Goal: Complete application form

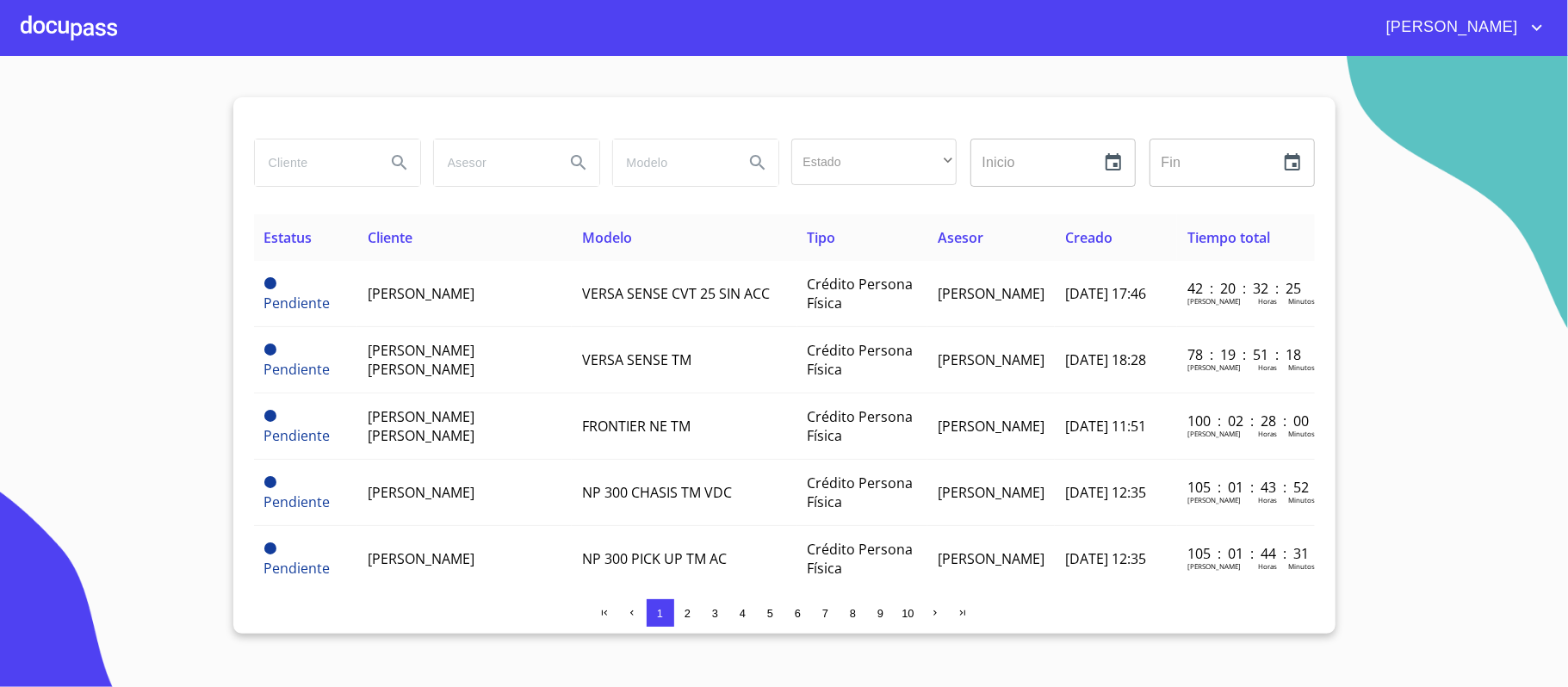
click at [1498, 107] on section "Estado ​ ​ Inicio ​ Fin ​ Estatus Cliente Modelo Tipo Asesor Creado Tiempo tota…" at bounding box center [784, 371] width 1568 height 631
click at [48, 25] on div at bounding box center [69, 27] width 96 height 55
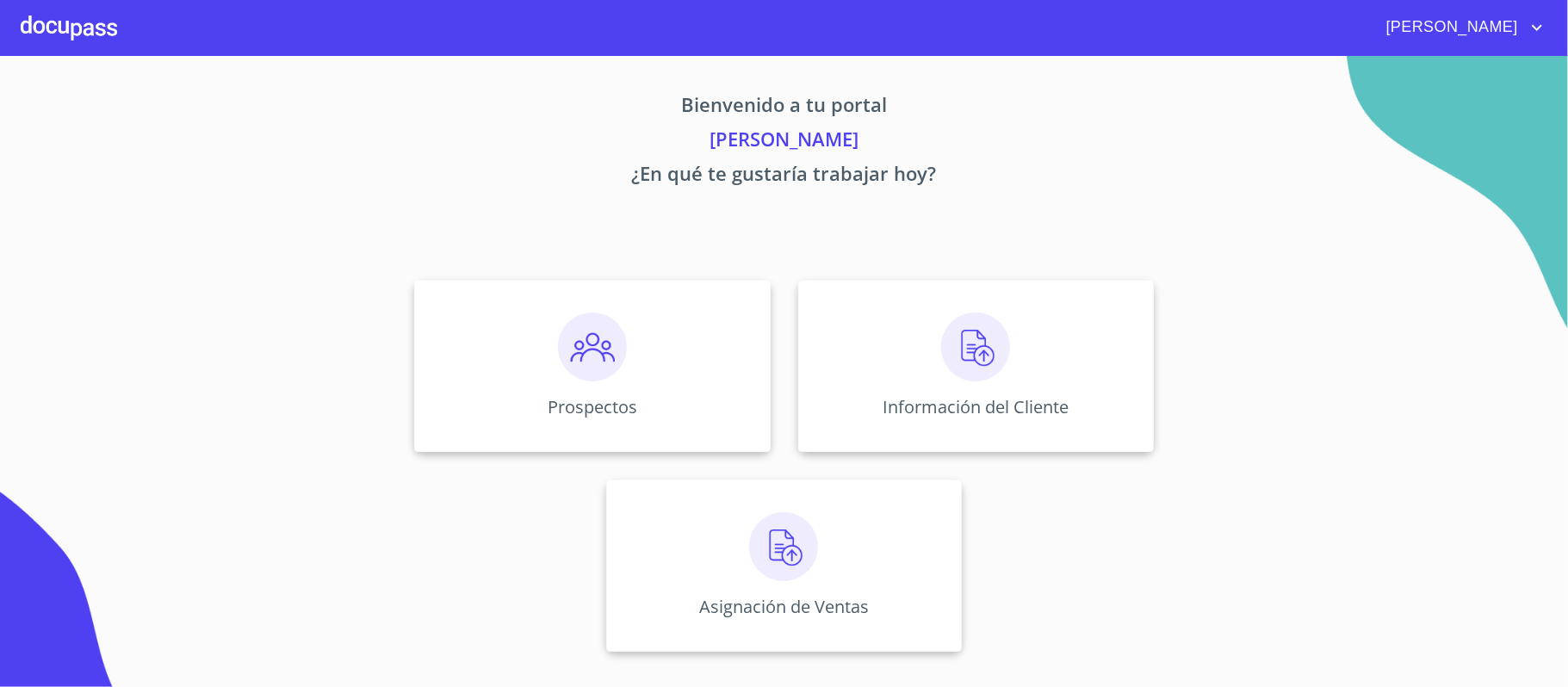
click at [50, 25] on div at bounding box center [69, 27] width 96 height 55
click at [35, 22] on div at bounding box center [69, 27] width 96 height 55
click at [595, 356] on img at bounding box center [593, 347] width 69 height 69
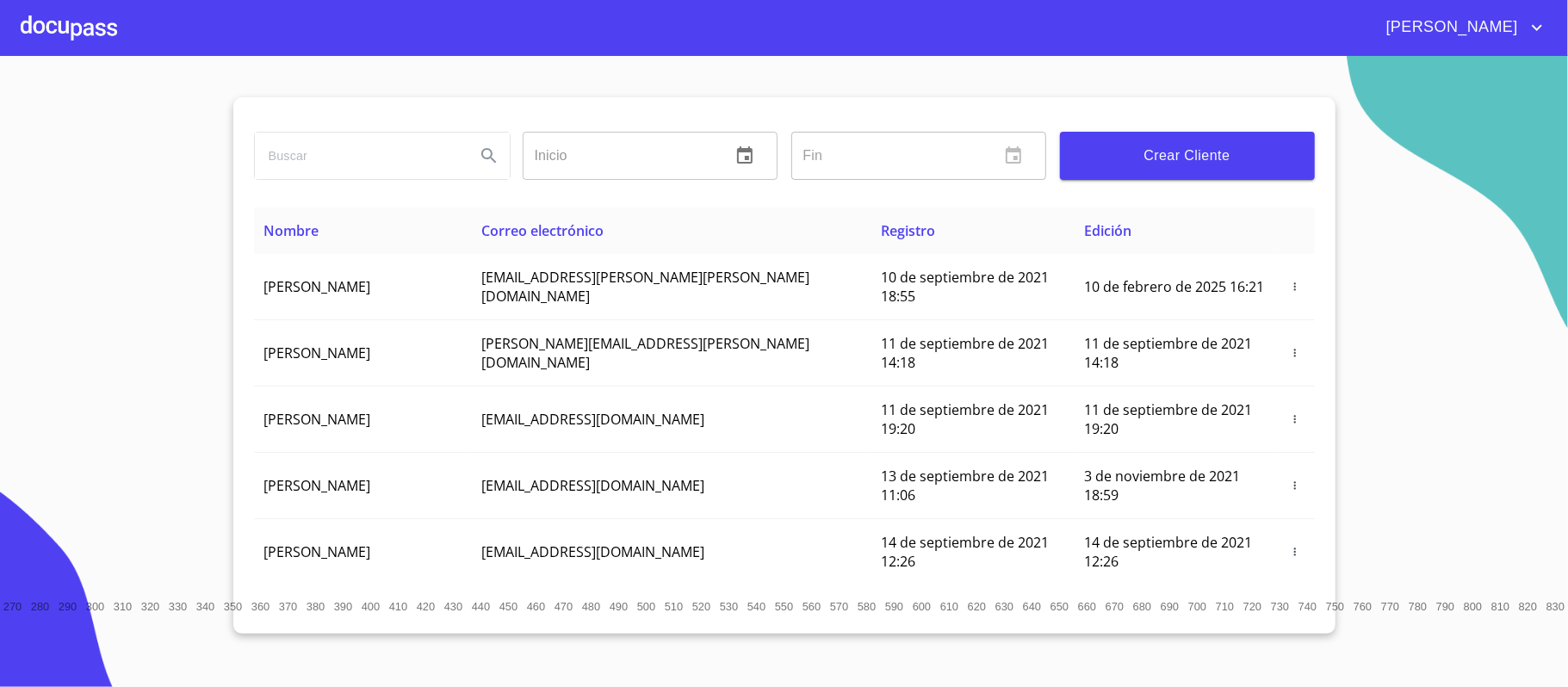
click at [293, 152] on input "search" at bounding box center [357, 155] width 207 height 46
click at [490, 155] on icon "Search" at bounding box center [489, 156] width 21 height 21
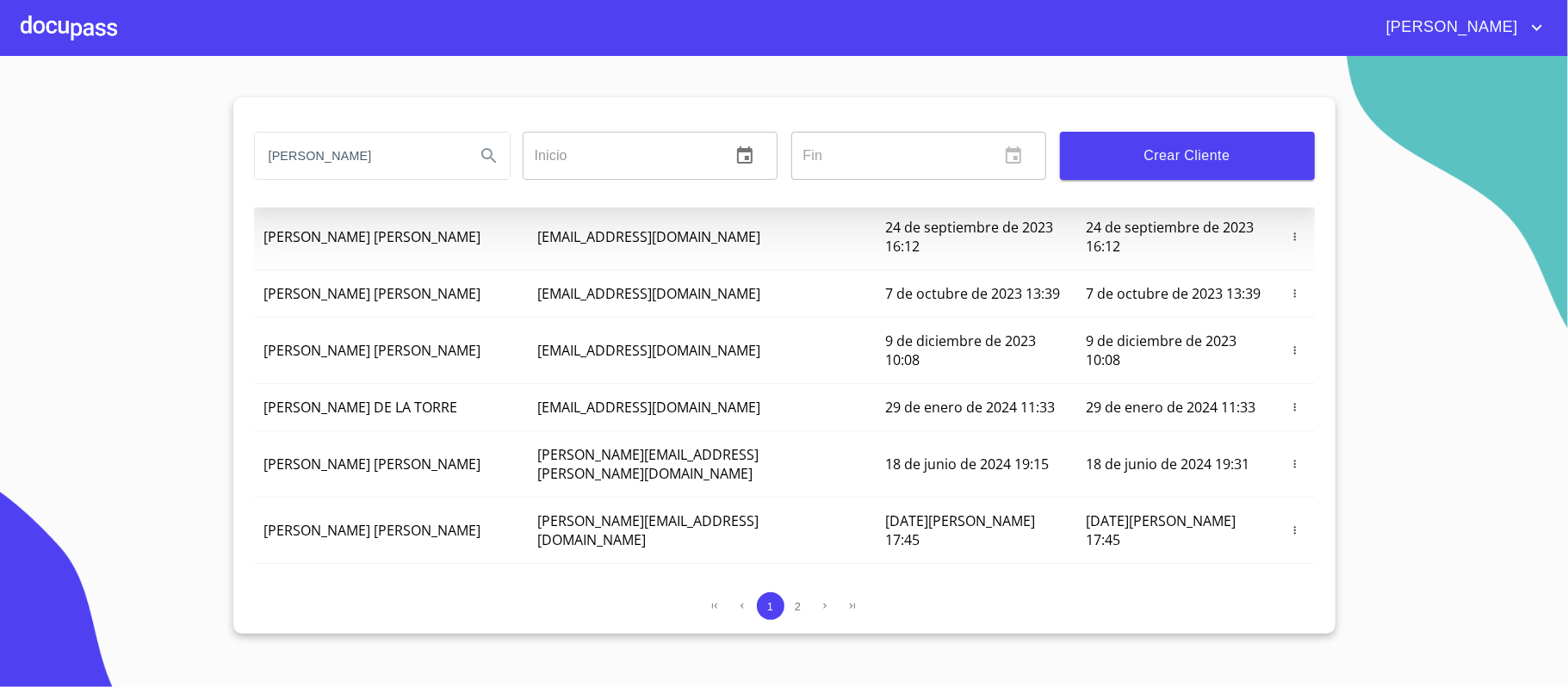
scroll to position [184, 0]
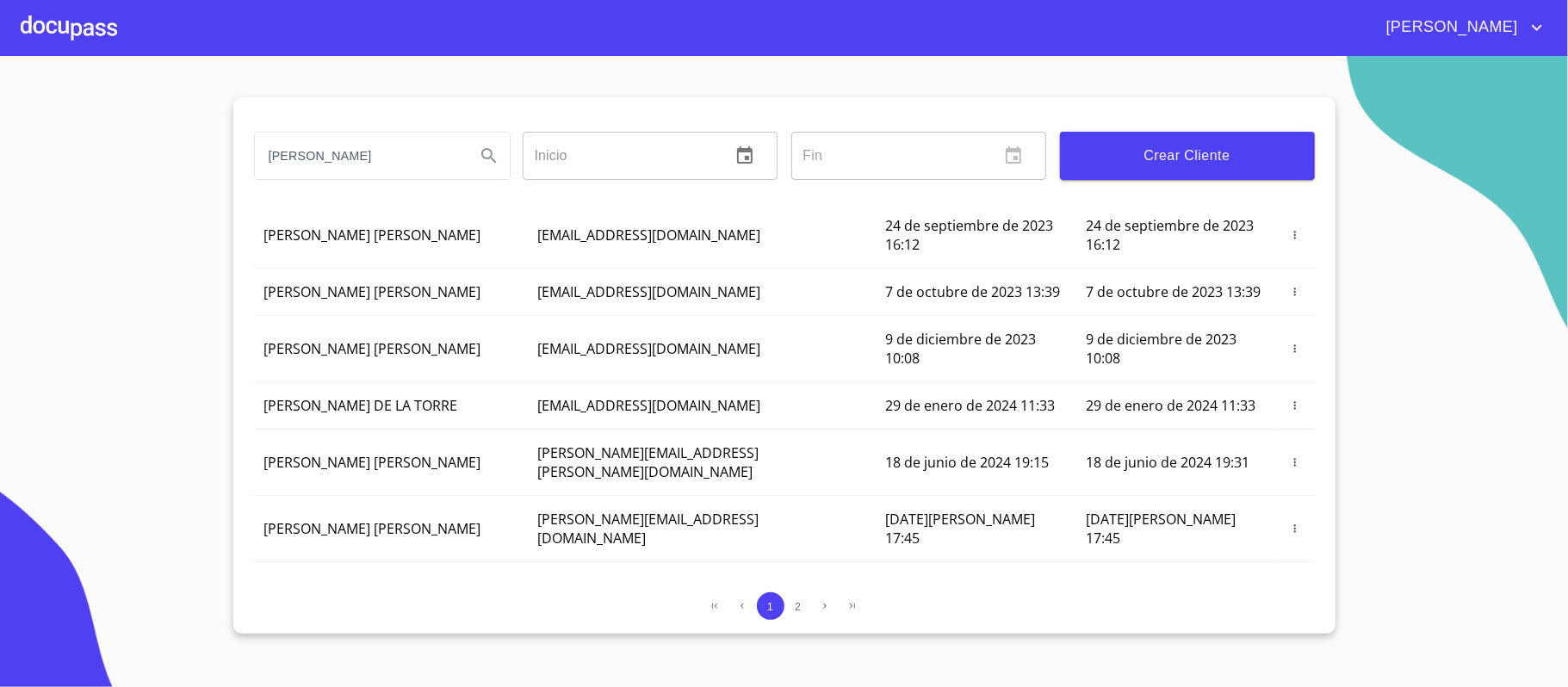
click at [375, 149] on input "[PERSON_NAME]" at bounding box center [357, 155] width 207 height 46
type input "[PERSON_NAME] [PERSON_NAME]"
click at [482, 157] on icon "Search" at bounding box center [489, 156] width 21 height 21
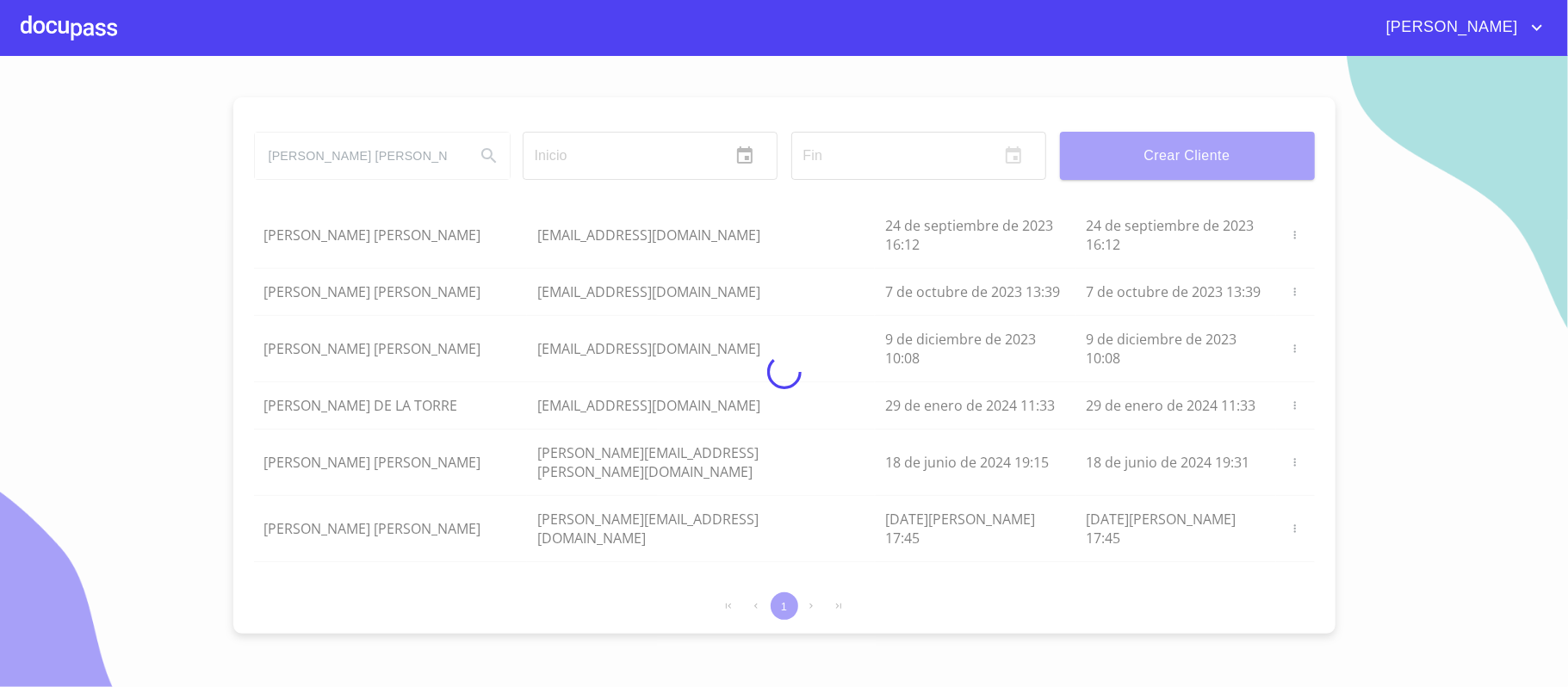
scroll to position [0, 0]
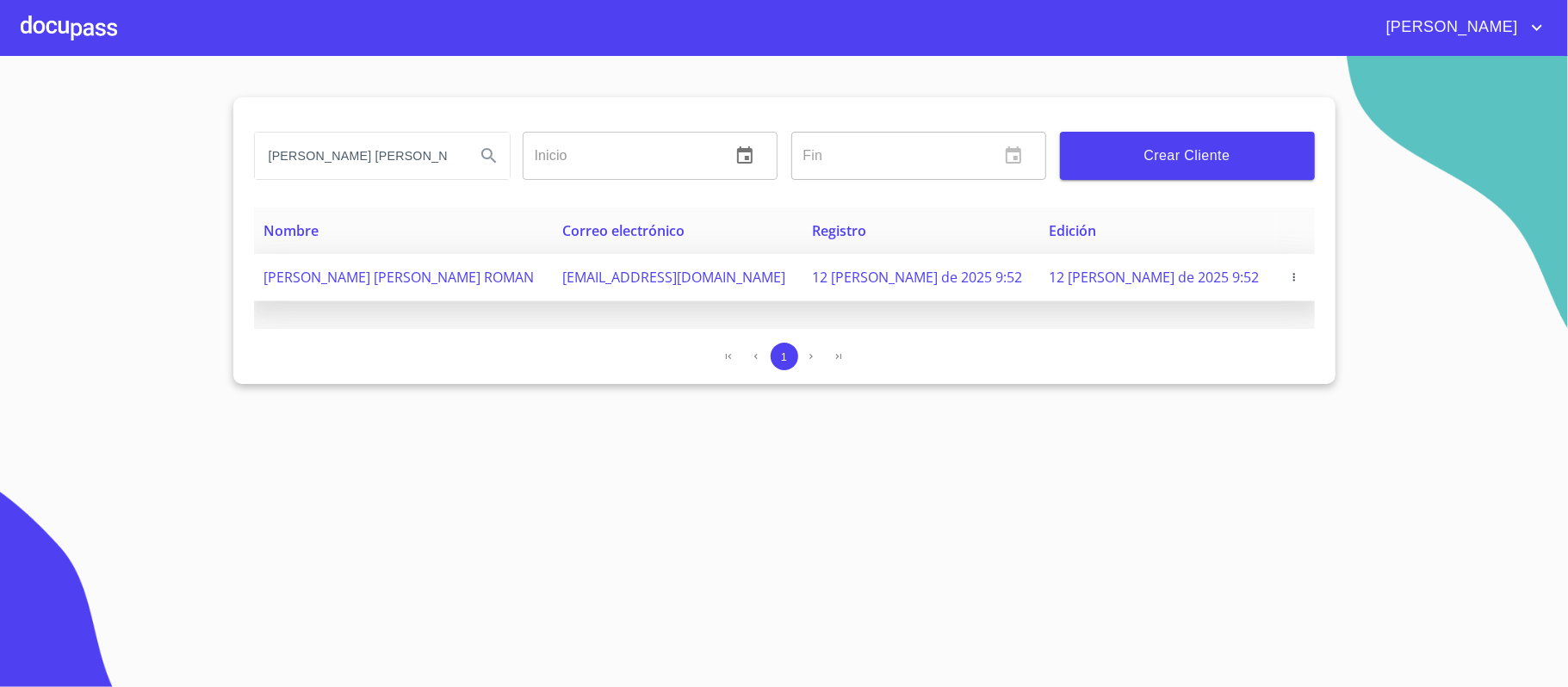
click at [1293, 281] on span "button" at bounding box center [1294, 277] width 18 height 12
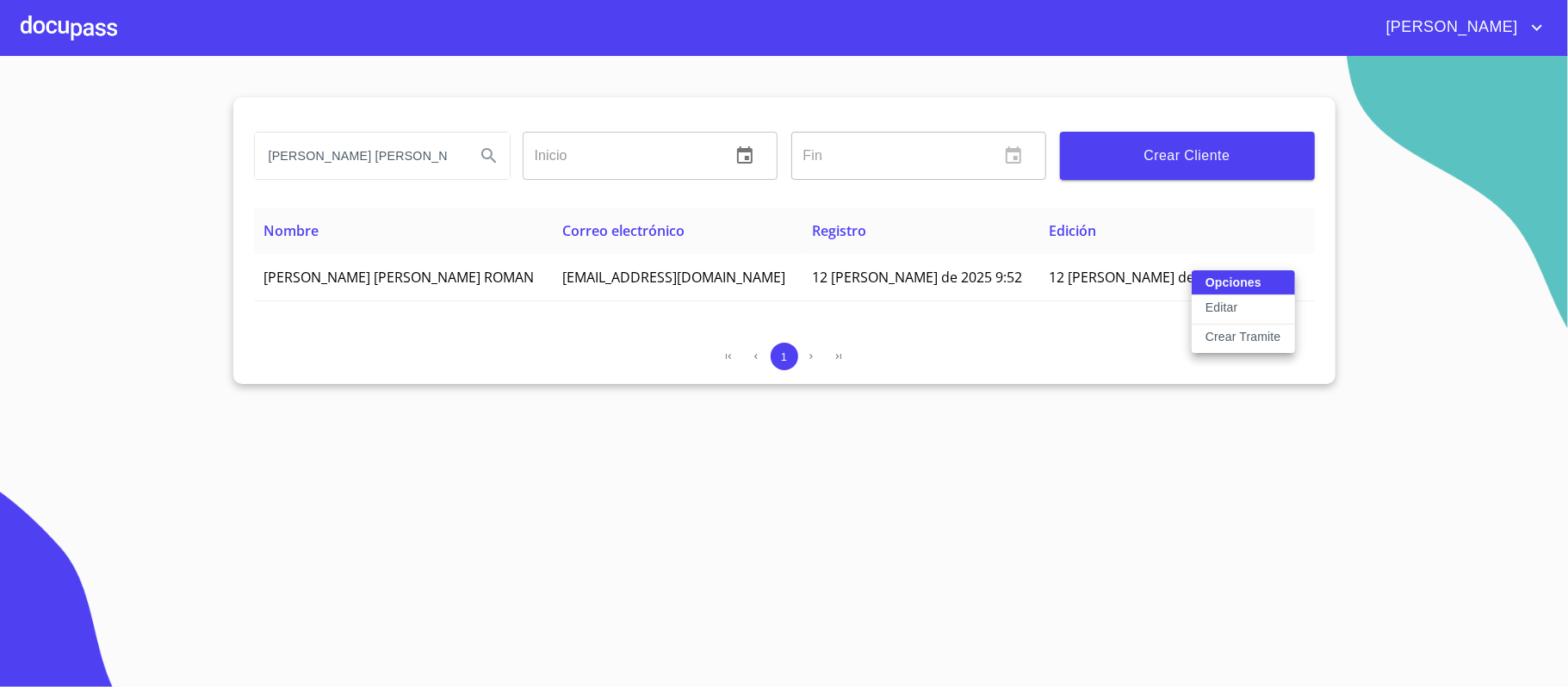
click at [1238, 341] on p "Crear Tramite" at bounding box center [1243, 337] width 75 height 18
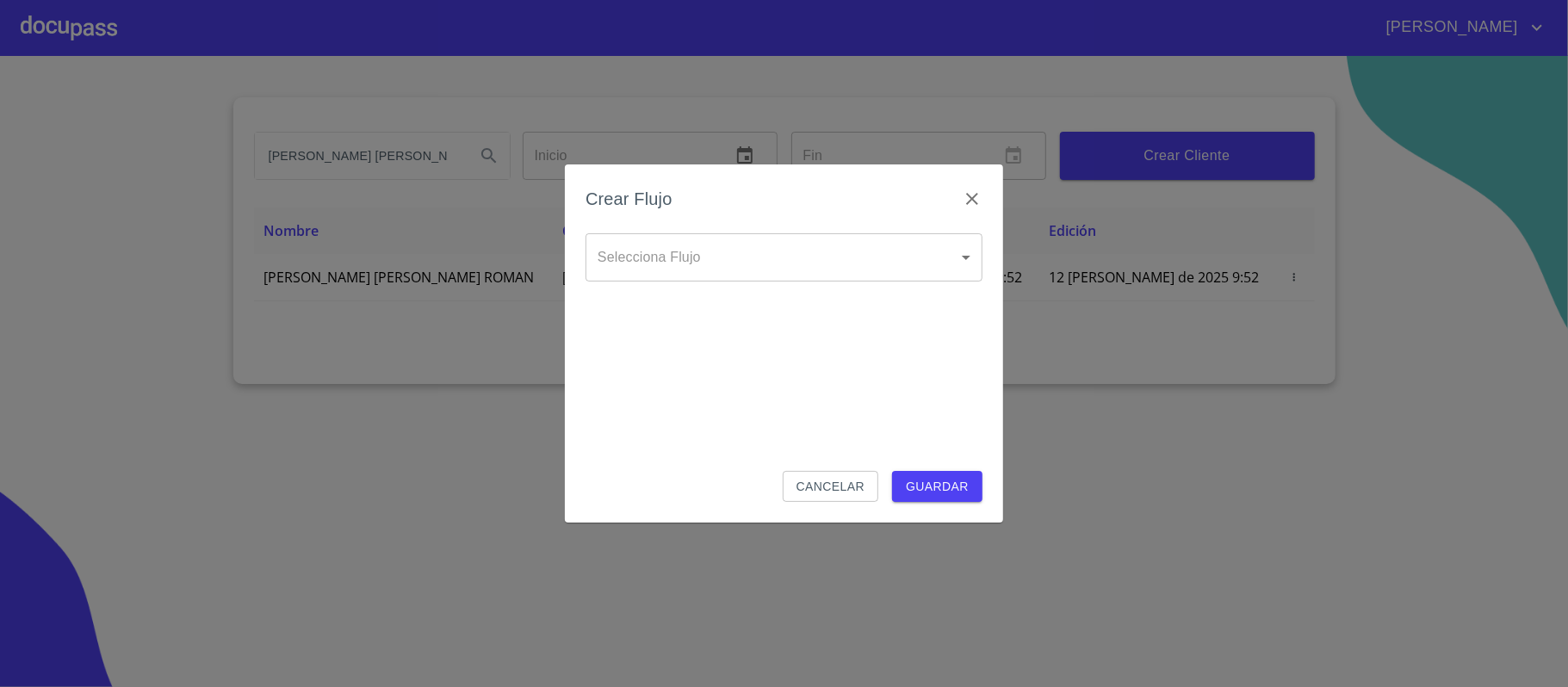
click at [792, 259] on body "[PERSON_NAME] [PERSON_NAME] Inicio ​ Fin ​ Crear Cliente Nombre Correo electrón…" at bounding box center [784, 343] width 1568 height 687
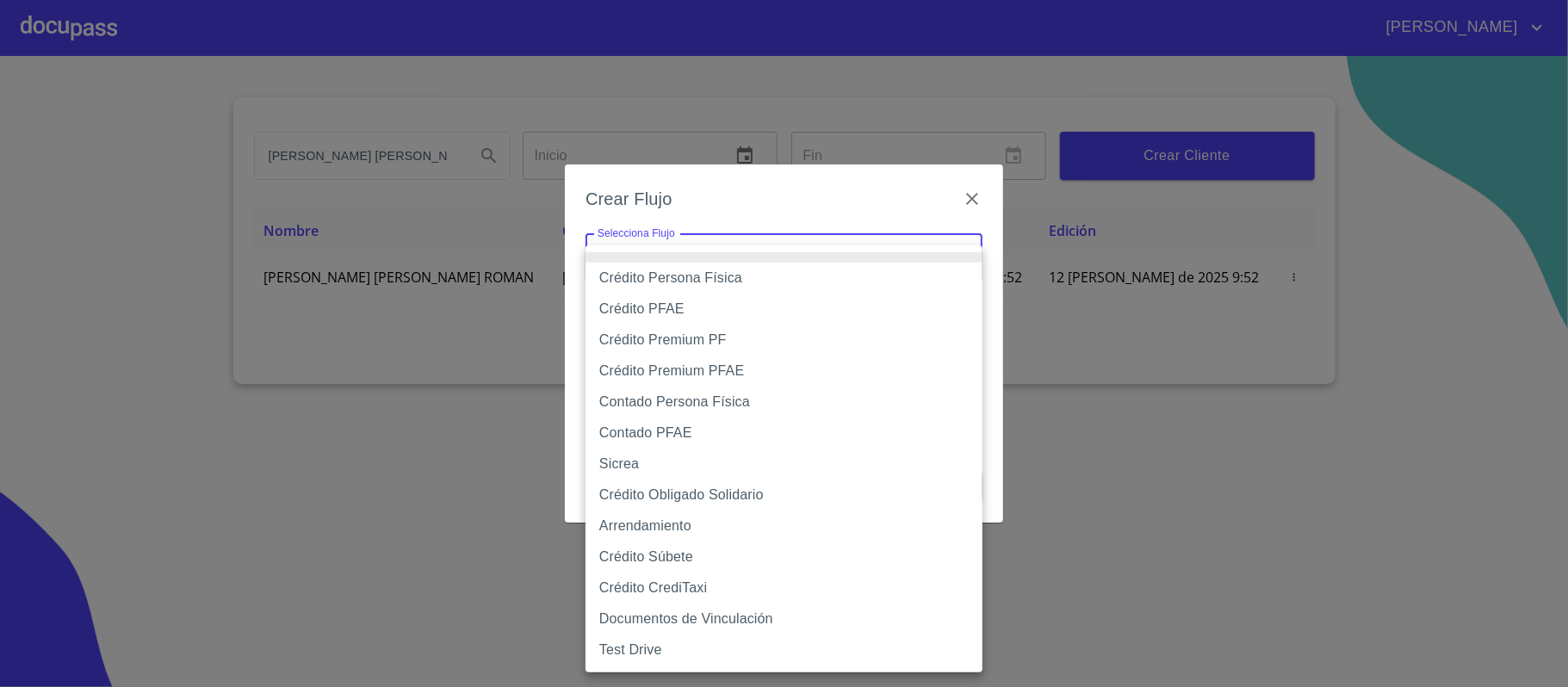
click at [744, 270] on li "Crédito Persona Física" at bounding box center [784, 278] width 397 height 31
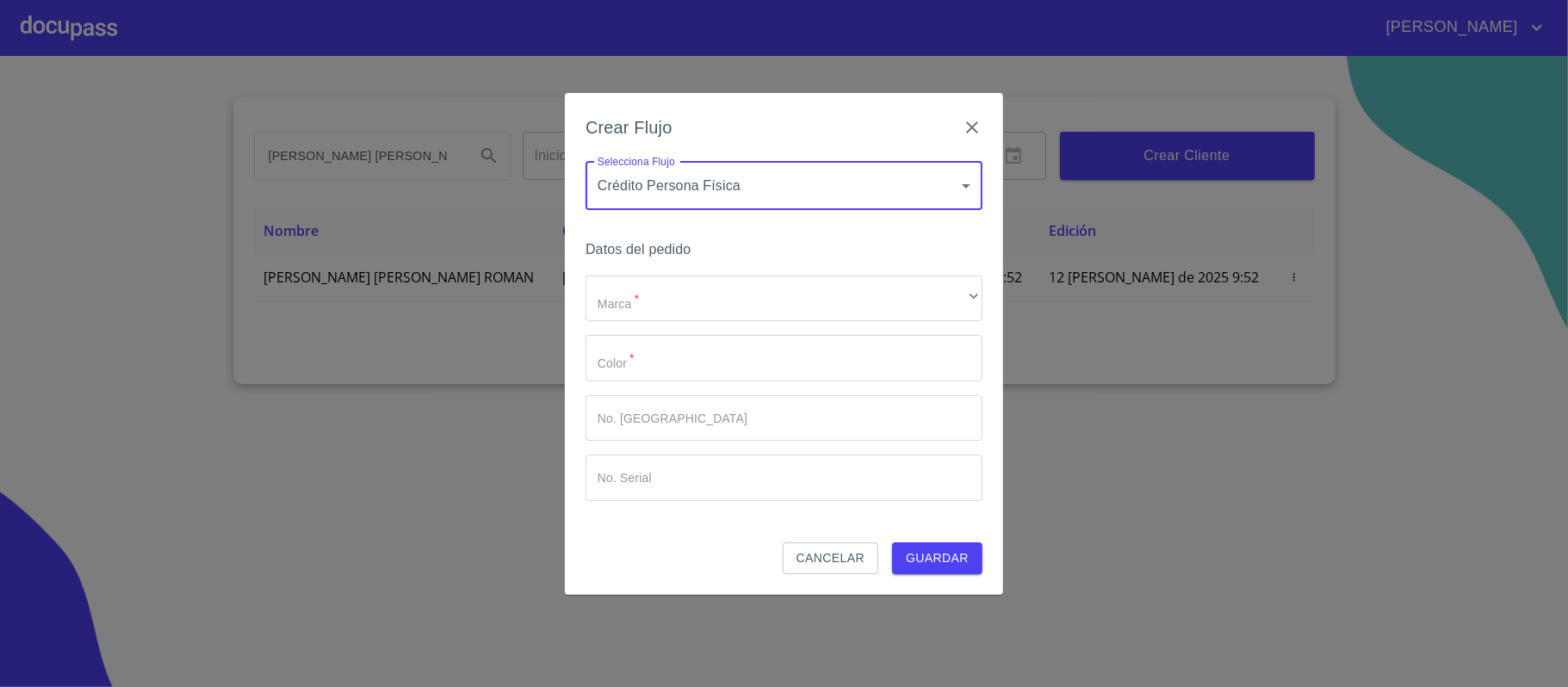
click at [1155, 507] on div "Crear Flujo Selecciona Flujo Crédito Persona Física 6009fb3c7d1714eb8809aa97 Se…" at bounding box center [784, 343] width 1568 height 687
click at [765, 175] on body "[PERSON_NAME] [PERSON_NAME] Inicio ​ Fin ​ Crear Cliente Nombre Correo electrón…" at bounding box center [784, 343] width 1568 height 687
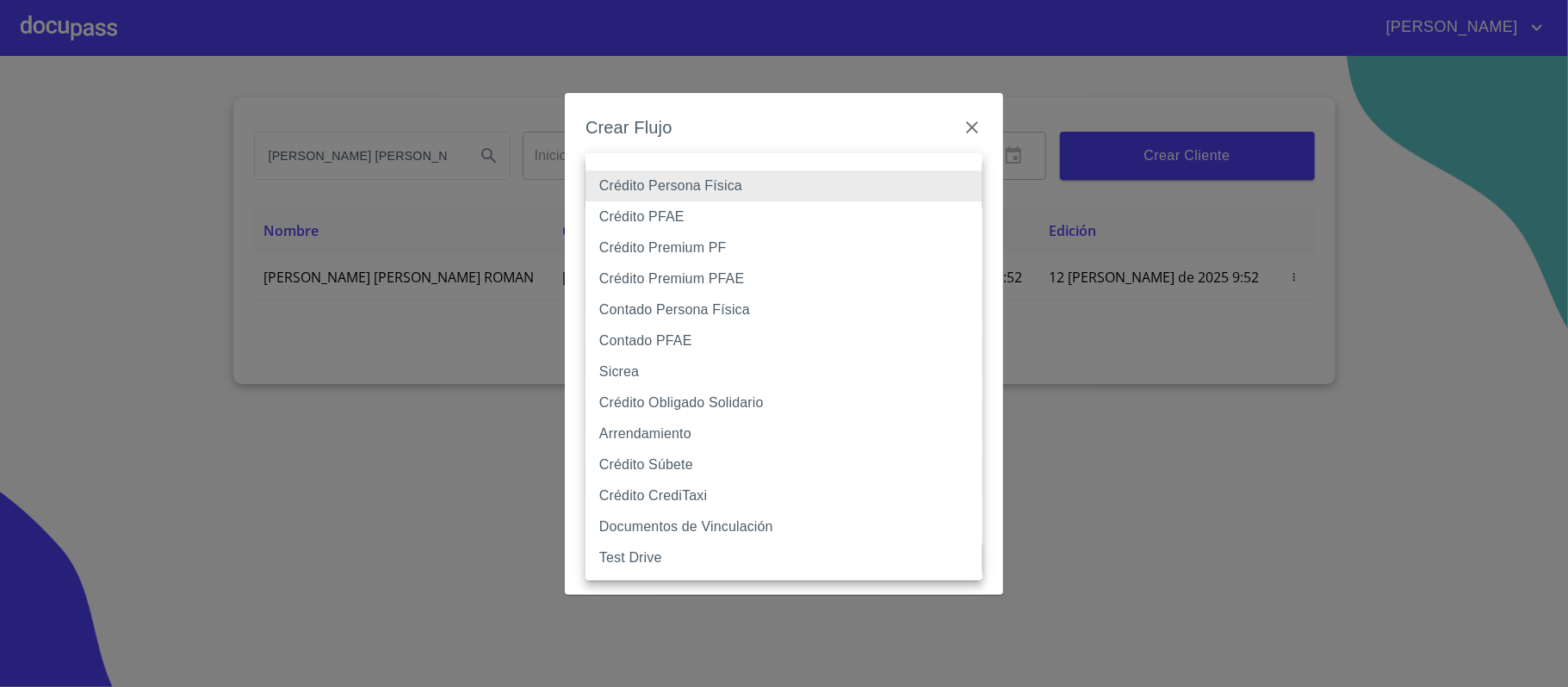
click at [724, 273] on li "Crédito Premium PFAE" at bounding box center [784, 279] width 397 height 31
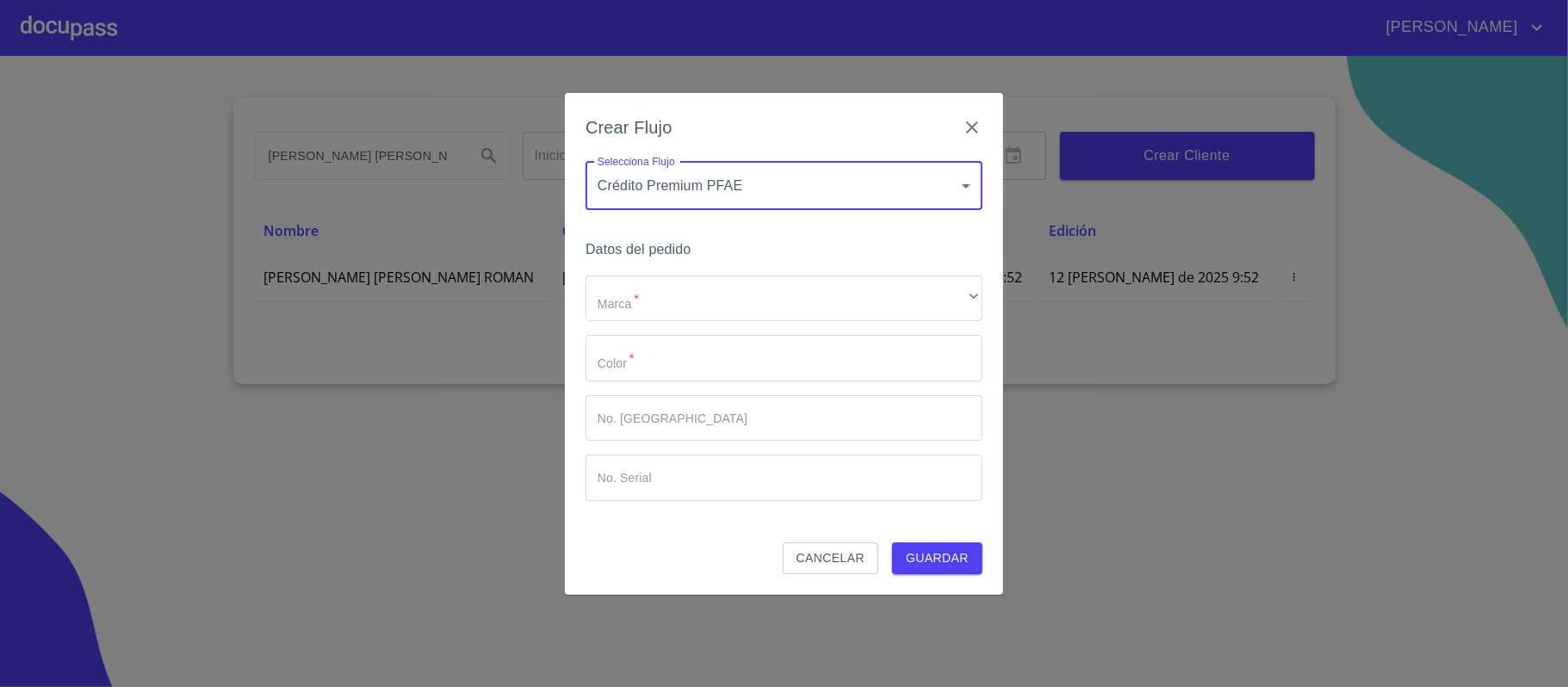
click at [690, 187] on body "[PERSON_NAME] [PERSON_NAME] Inicio ​ Fin ​ Crear Cliente Nombre Correo electrón…" at bounding box center [784, 343] width 1568 height 687
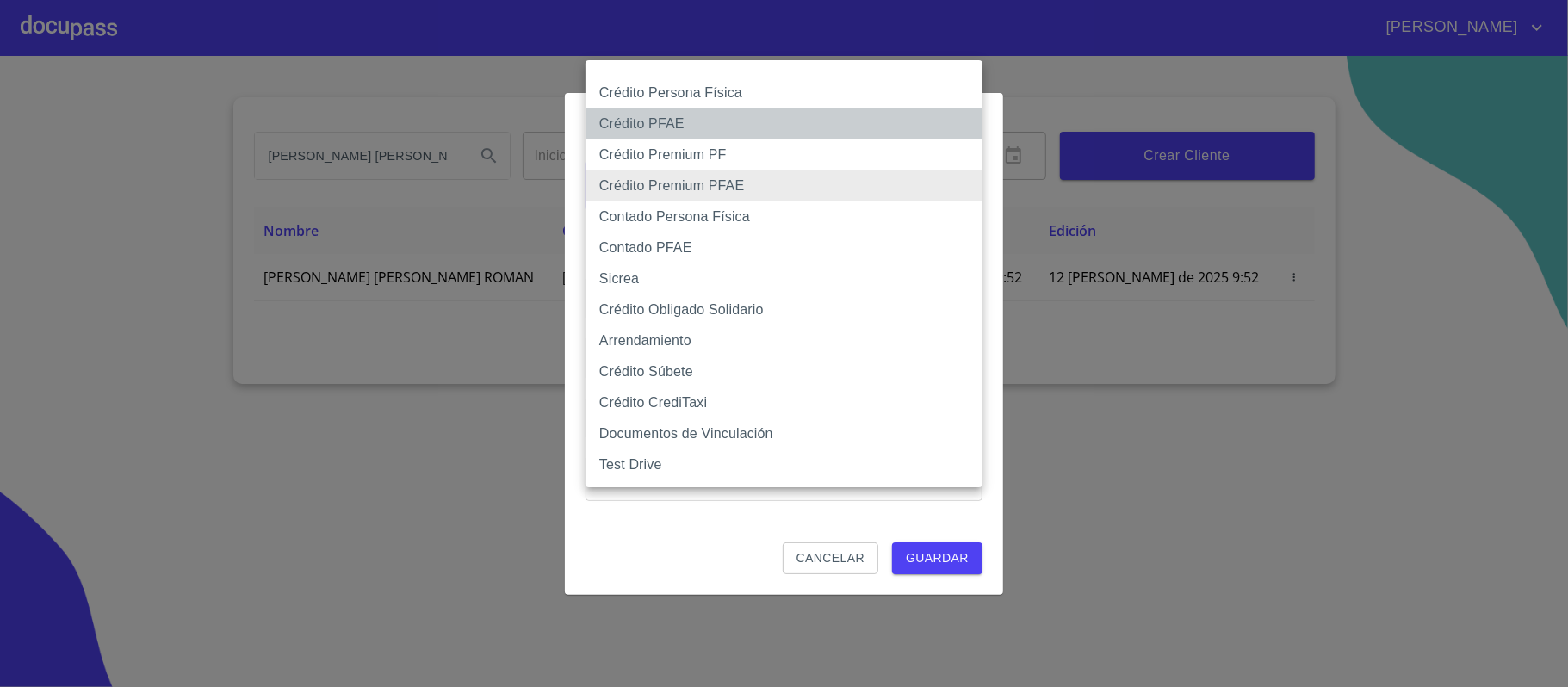
click at [666, 118] on li "Crédito PFAE" at bounding box center [784, 124] width 397 height 31
type input "60bfa0150d9865ccc24afd7c"
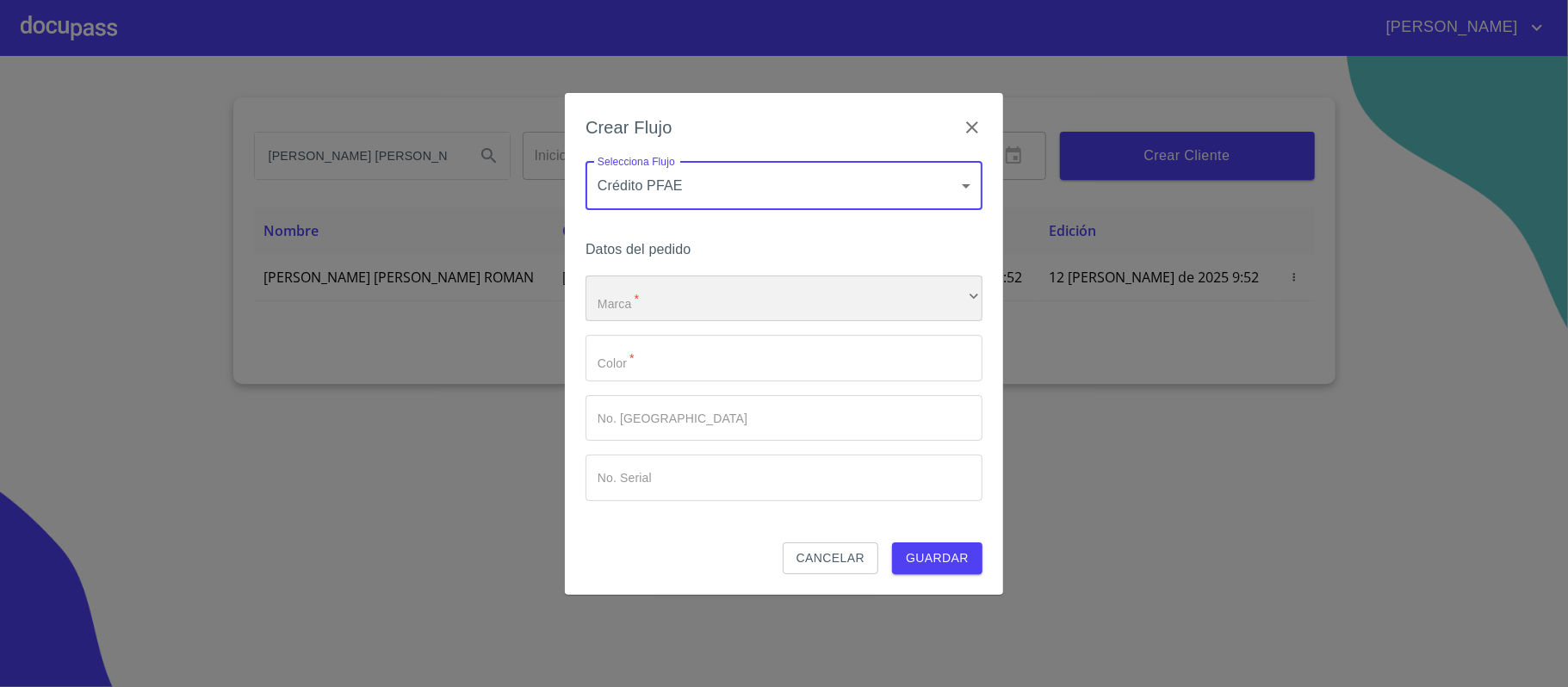
click at [642, 302] on div "​" at bounding box center [784, 298] width 397 height 46
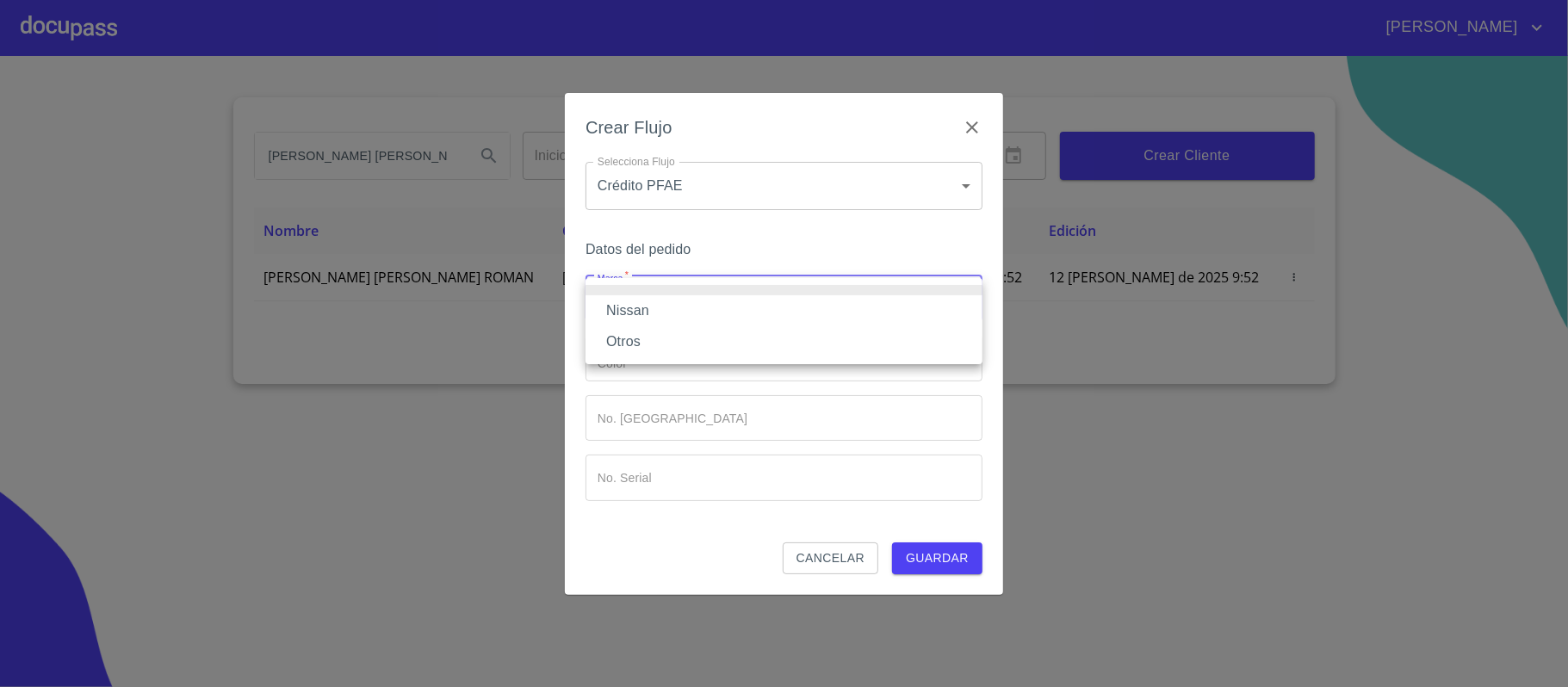
click at [642, 302] on li "Nissan" at bounding box center [784, 311] width 397 height 31
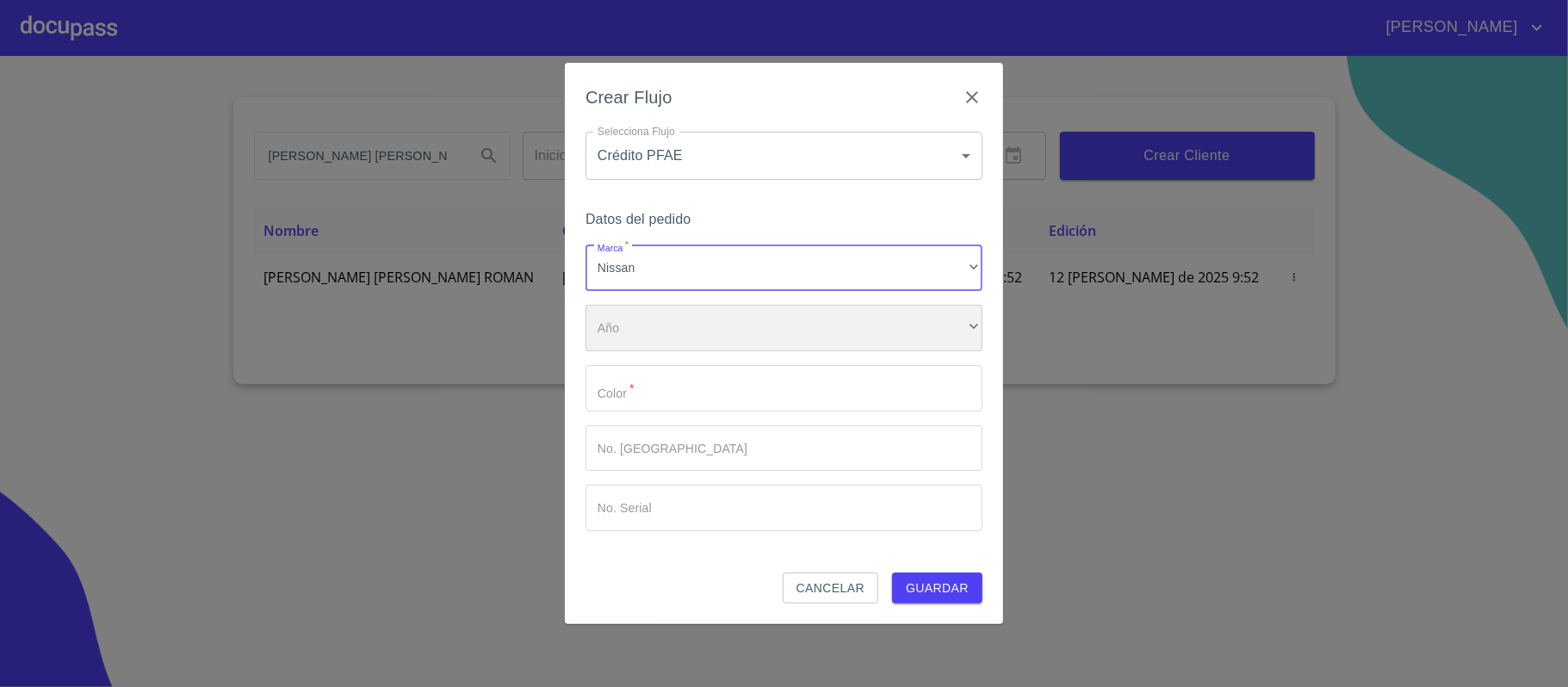
click at [637, 339] on div "​" at bounding box center [784, 327] width 397 height 46
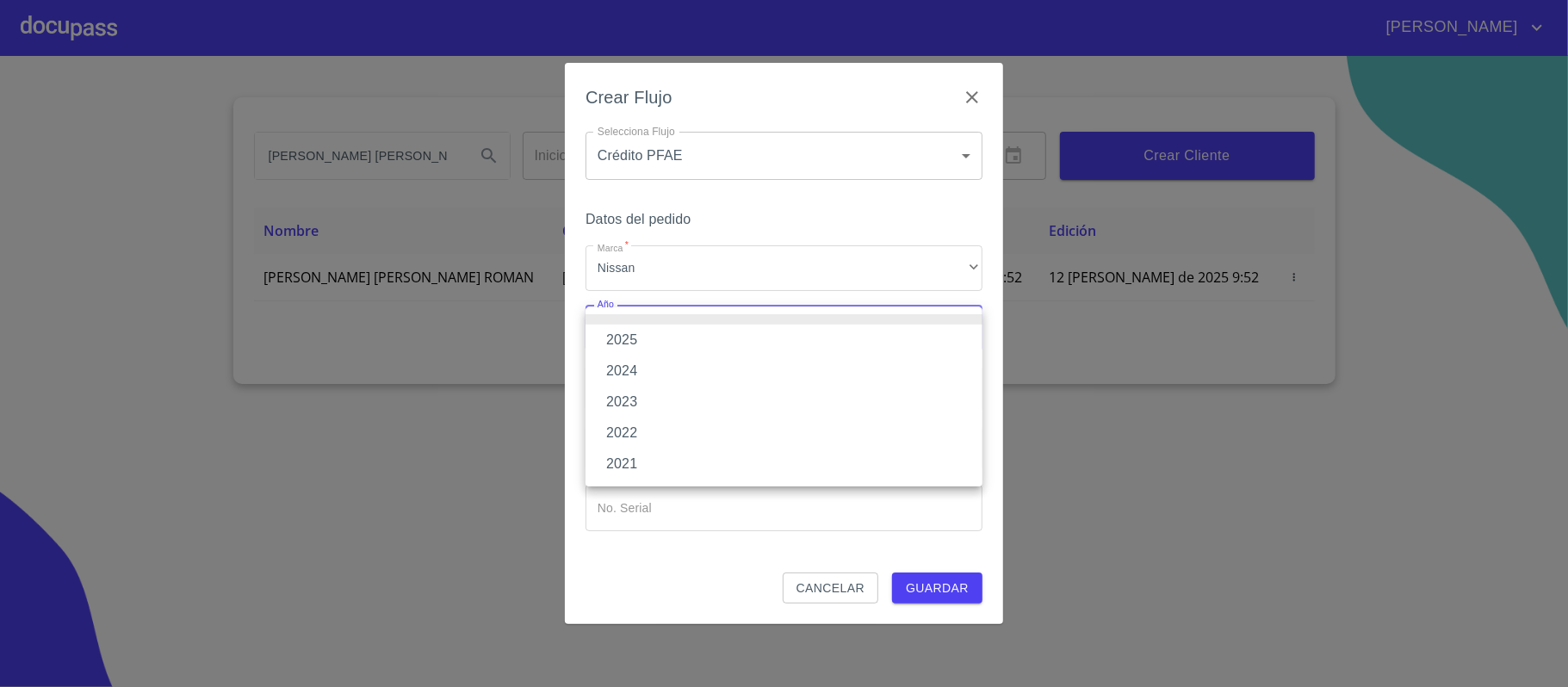
click at [637, 339] on li "2025" at bounding box center [784, 340] width 397 height 31
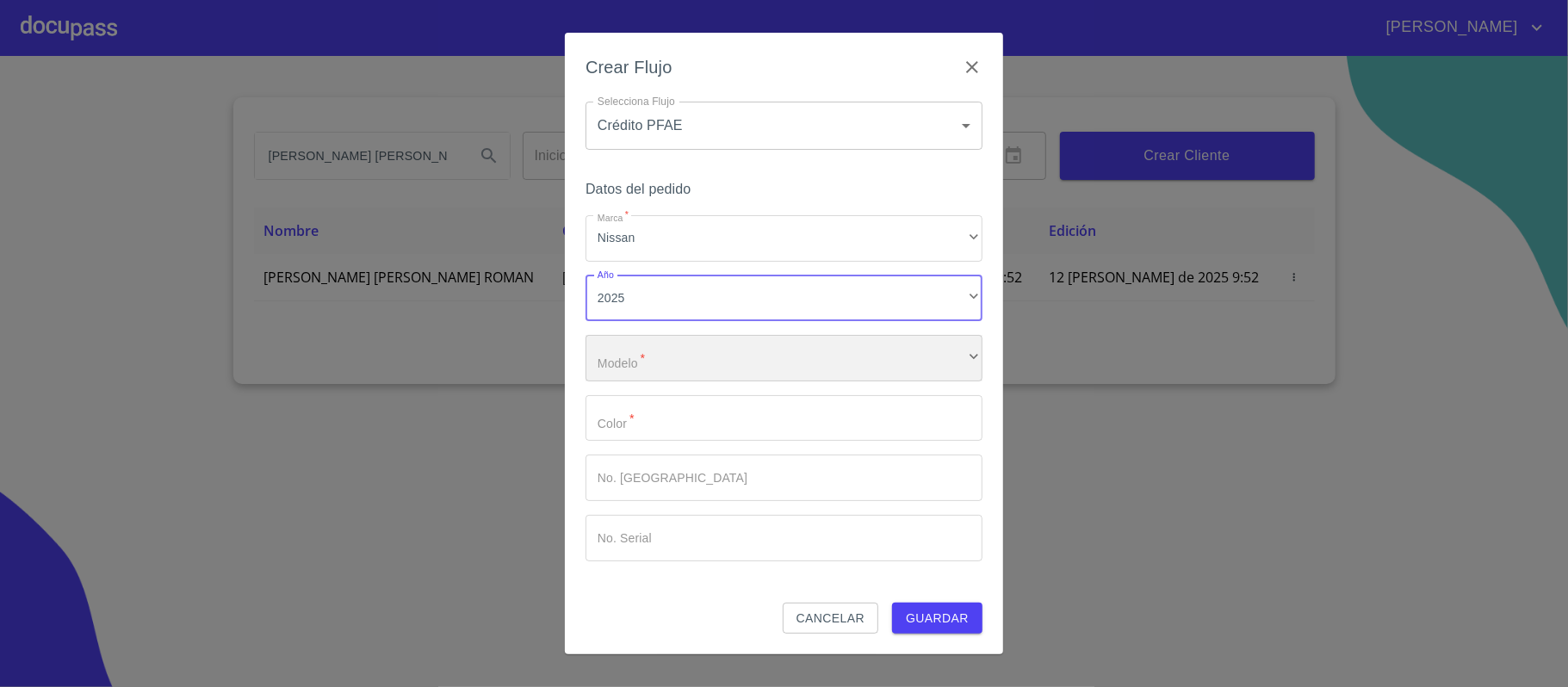
click at [632, 360] on div "​" at bounding box center [784, 358] width 397 height 46
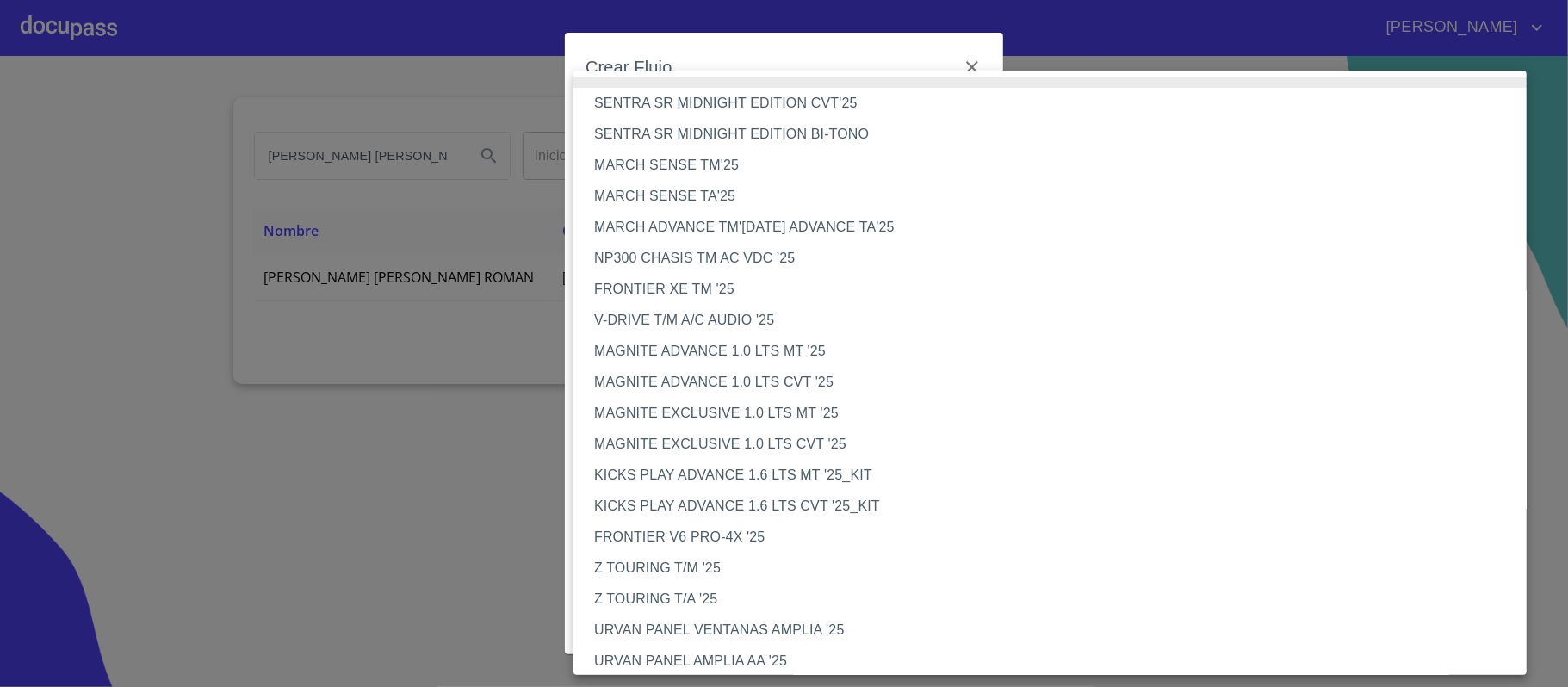
click at [689, 155] on li "MARCH SENSE TM'25" at bounding box center [1058, 166] width 971 height 31
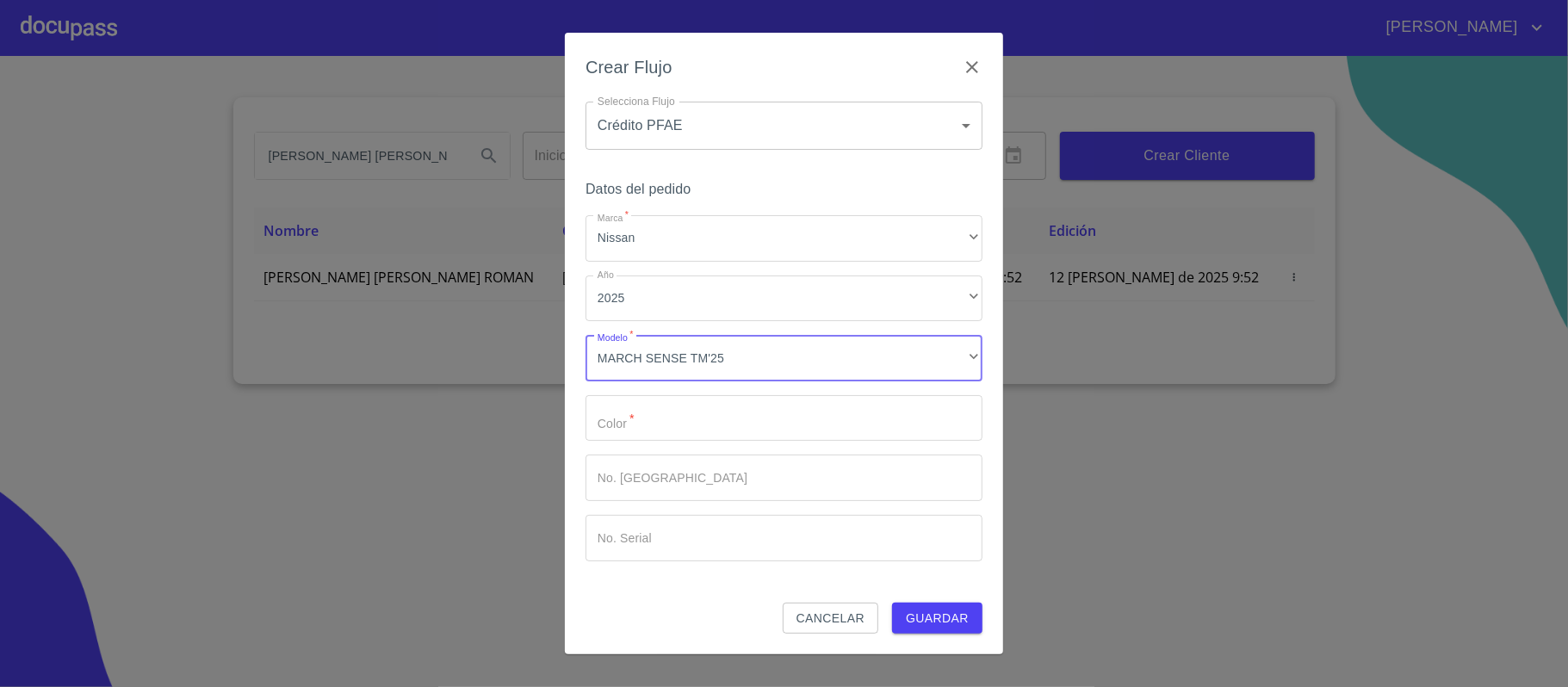
click at [680, 414] on input "Marca   *" at bounding box center [784, 417] width 397 height 46
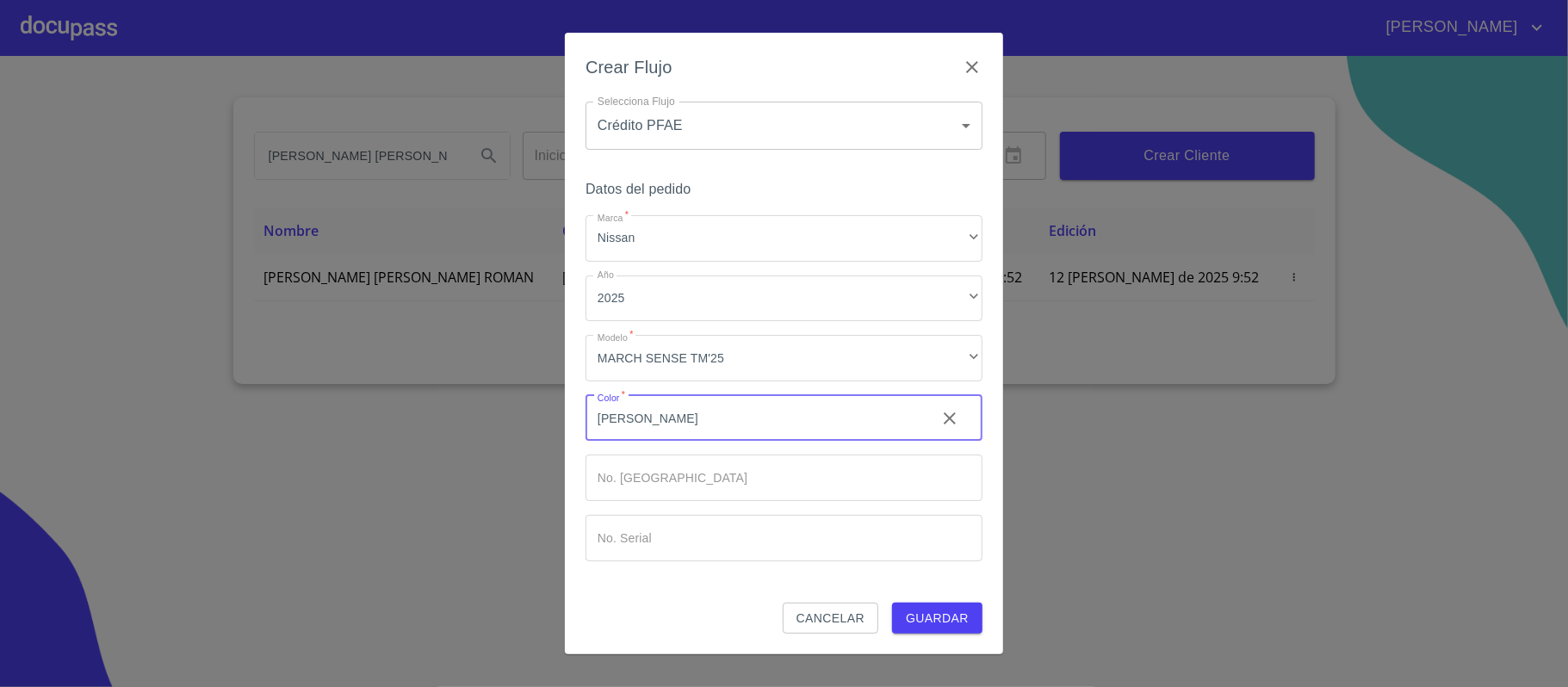
type input "[PERSON_NAME]"
click at [799, 442] on input "Marca   *" at bounding box center [754, 417] width 337 height 46
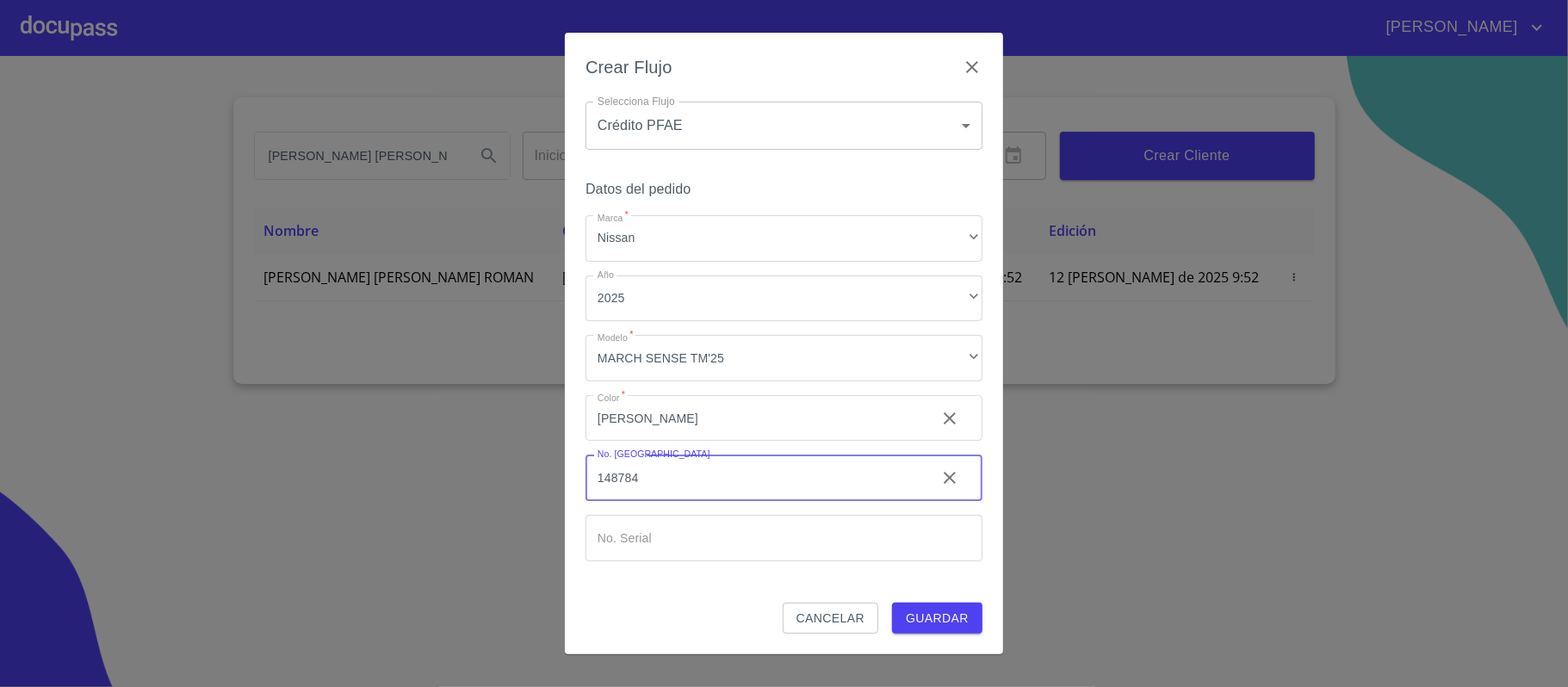
type input "148784"
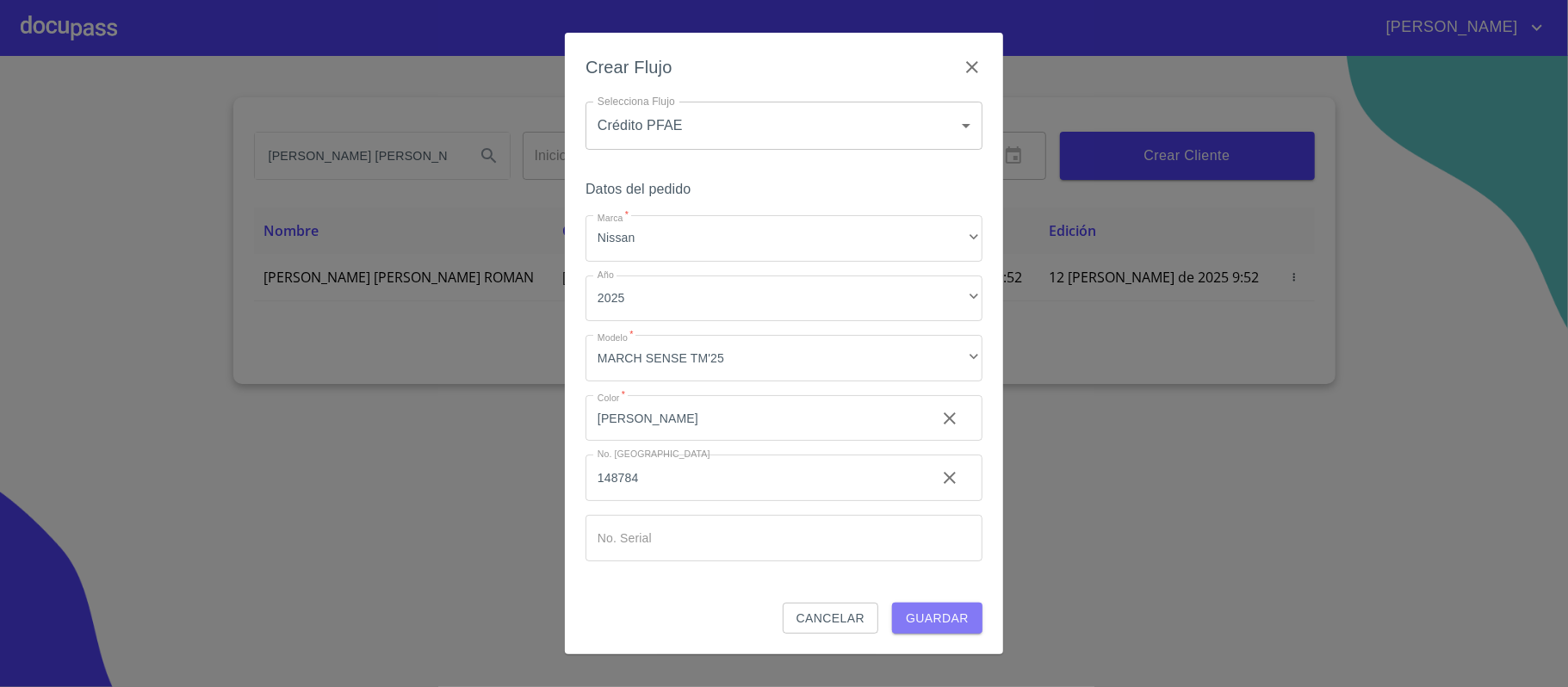
click at [922, 614] on span "Guardar" at bounding box center [937, 619] width 63 height 22
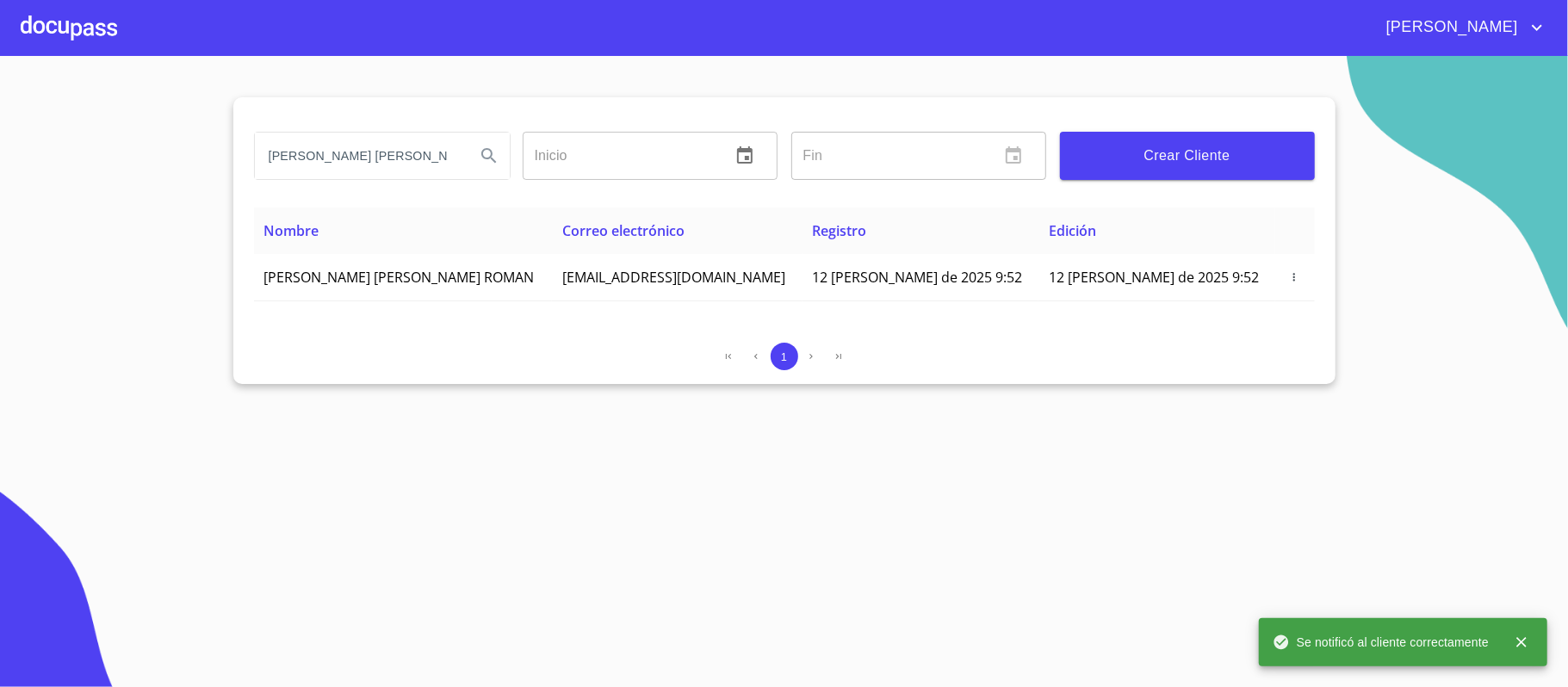
click at [32, 22] on div at bounding box center [69, 27] width 96 height 55
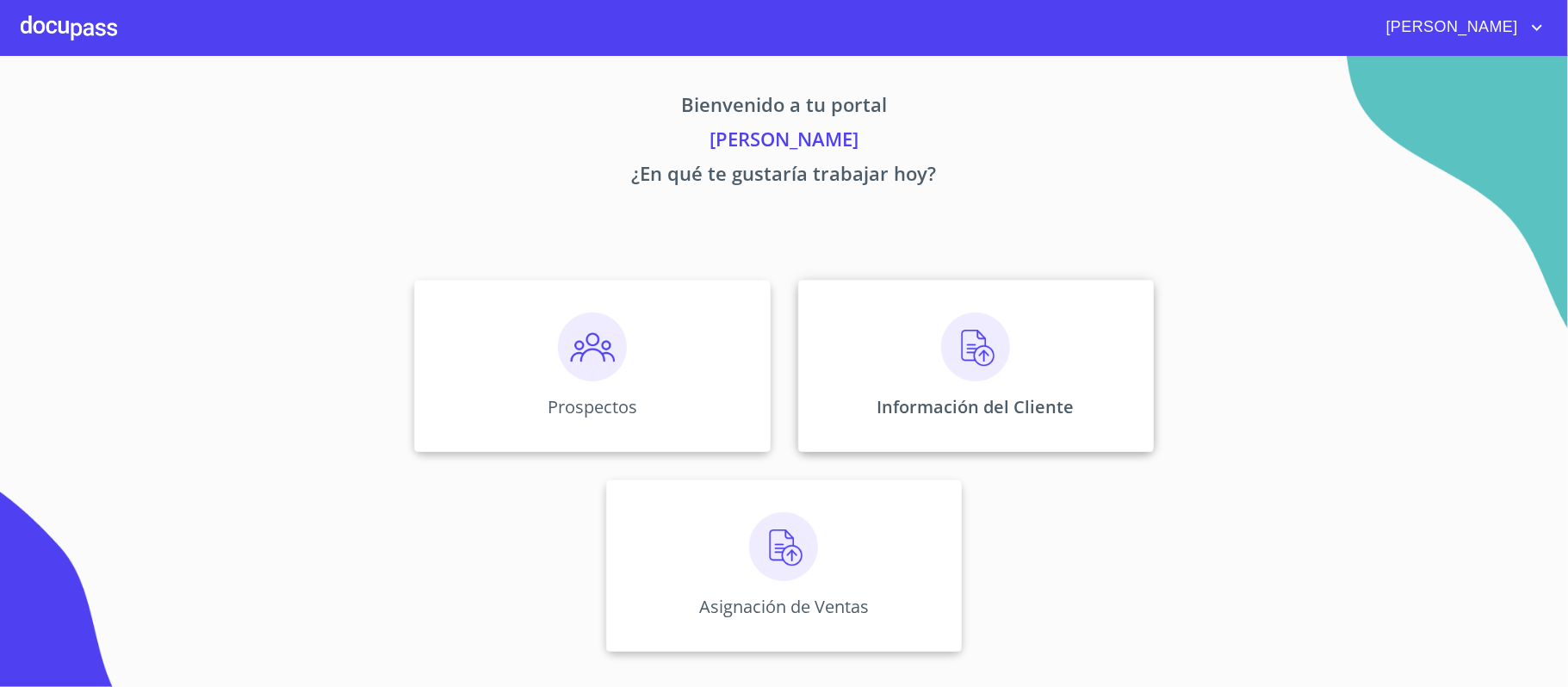
click at [966, 356] on img at bounding box center [975, 347] width 69 height 69
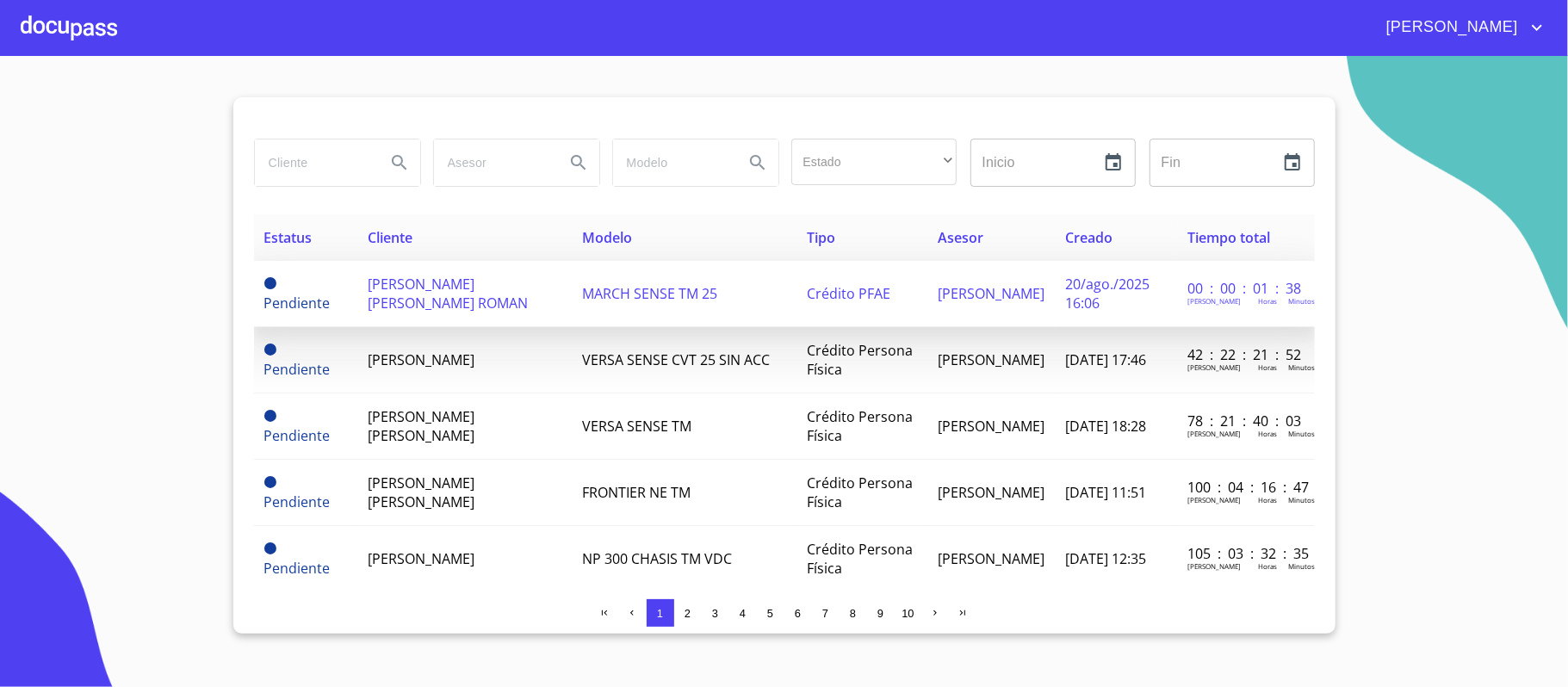
click at [434, 297] on span "[PERSON_NAME] [PERSON_NAME] ROMAN" at bounding box center [447, 293] width 160 height 38
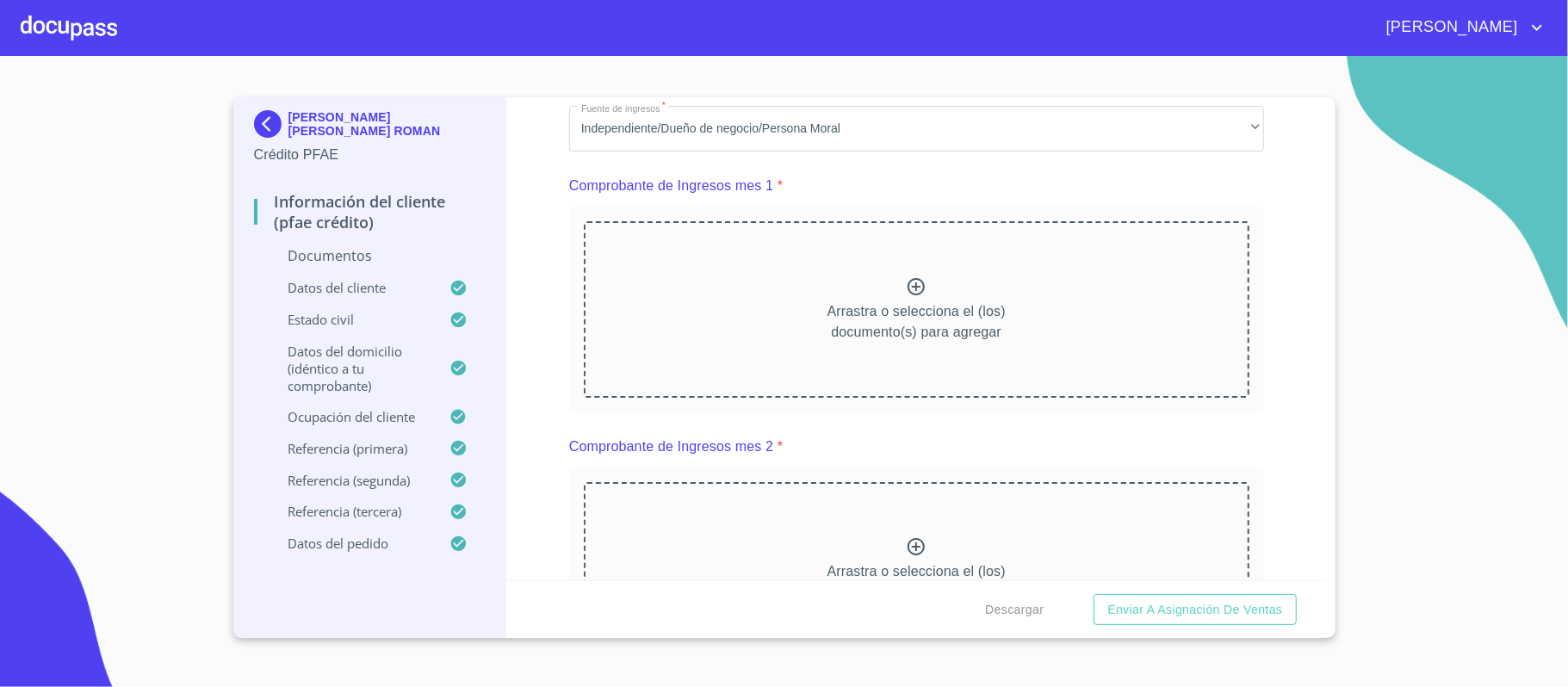
scroll to position [1723, 0]
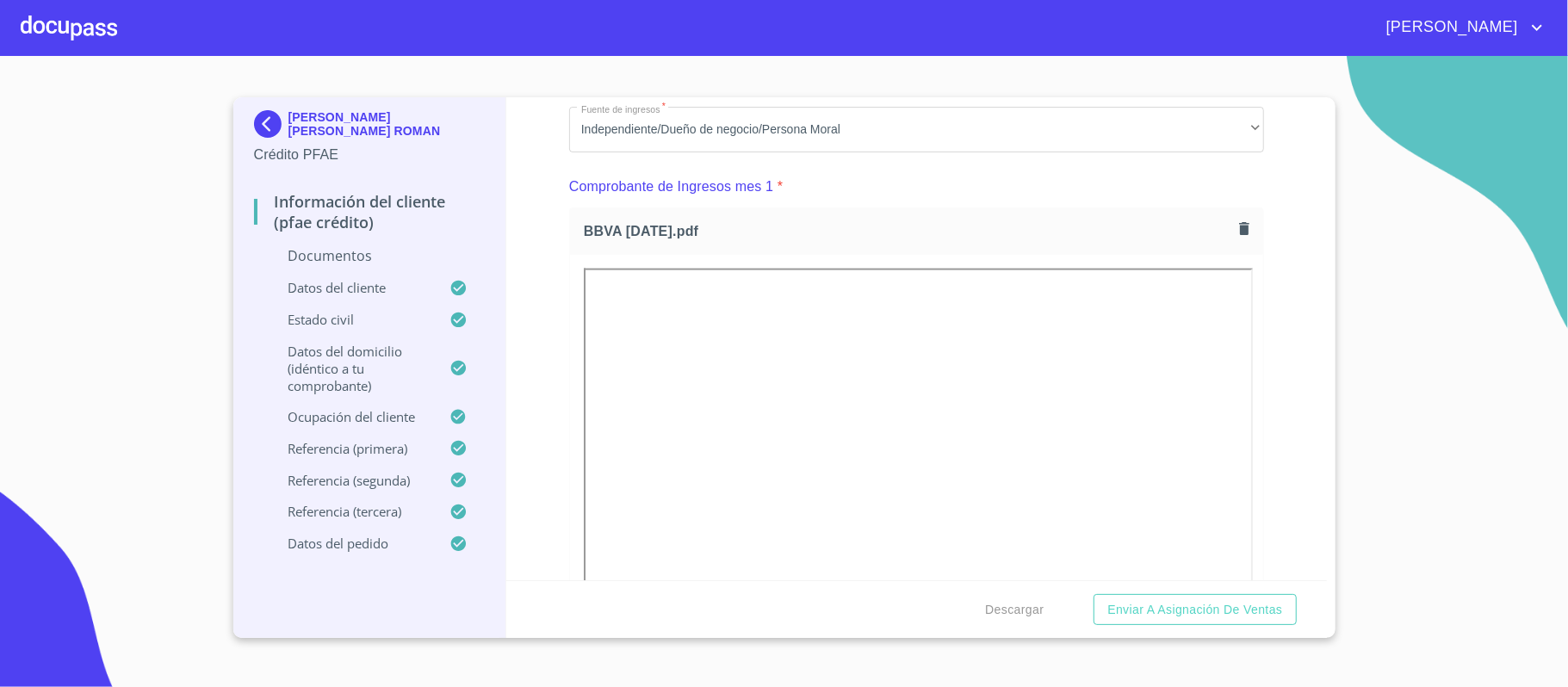
click at [1271, 328] on div "Información del cliente (PFAE crédito) Documentos Documento de identificación. …" at bounding box center [917, 338] width 821 height 483
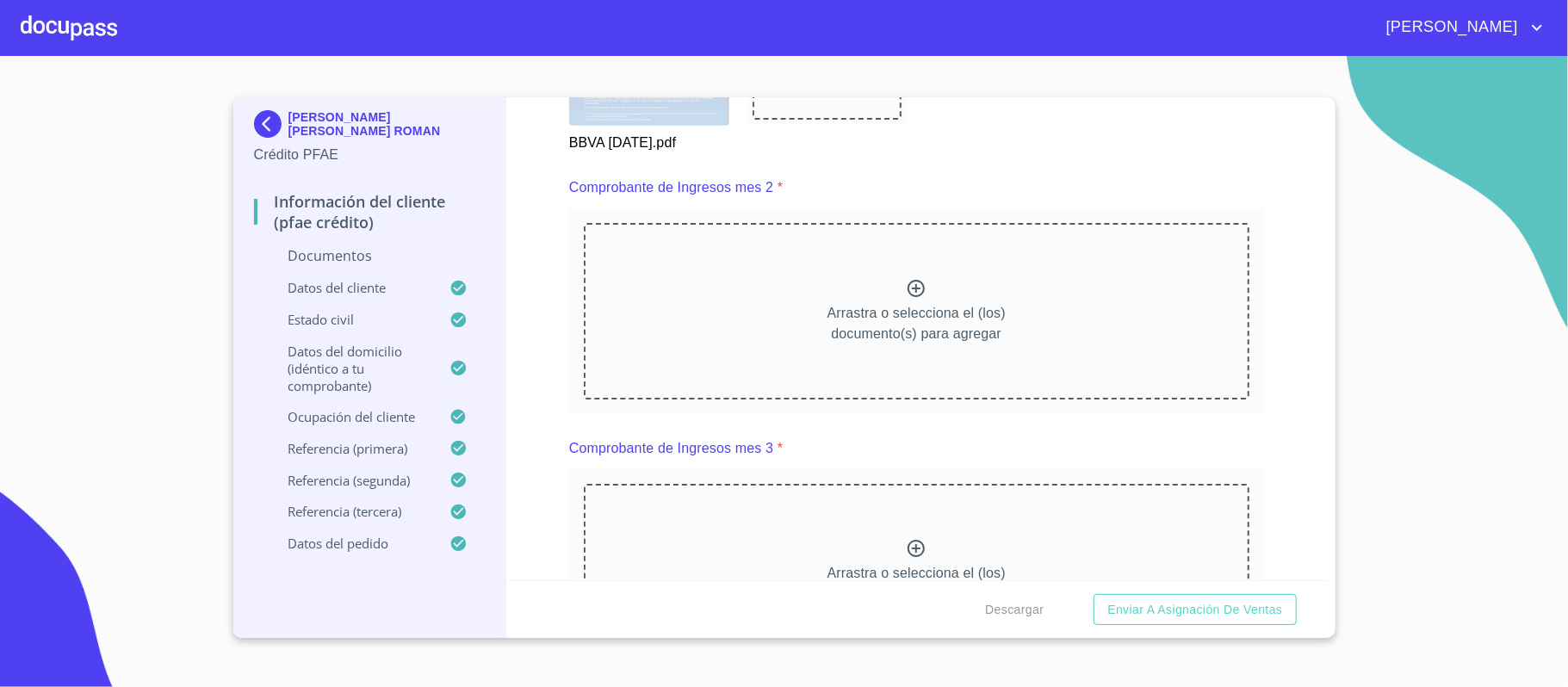
scroll to position [2527, 0]
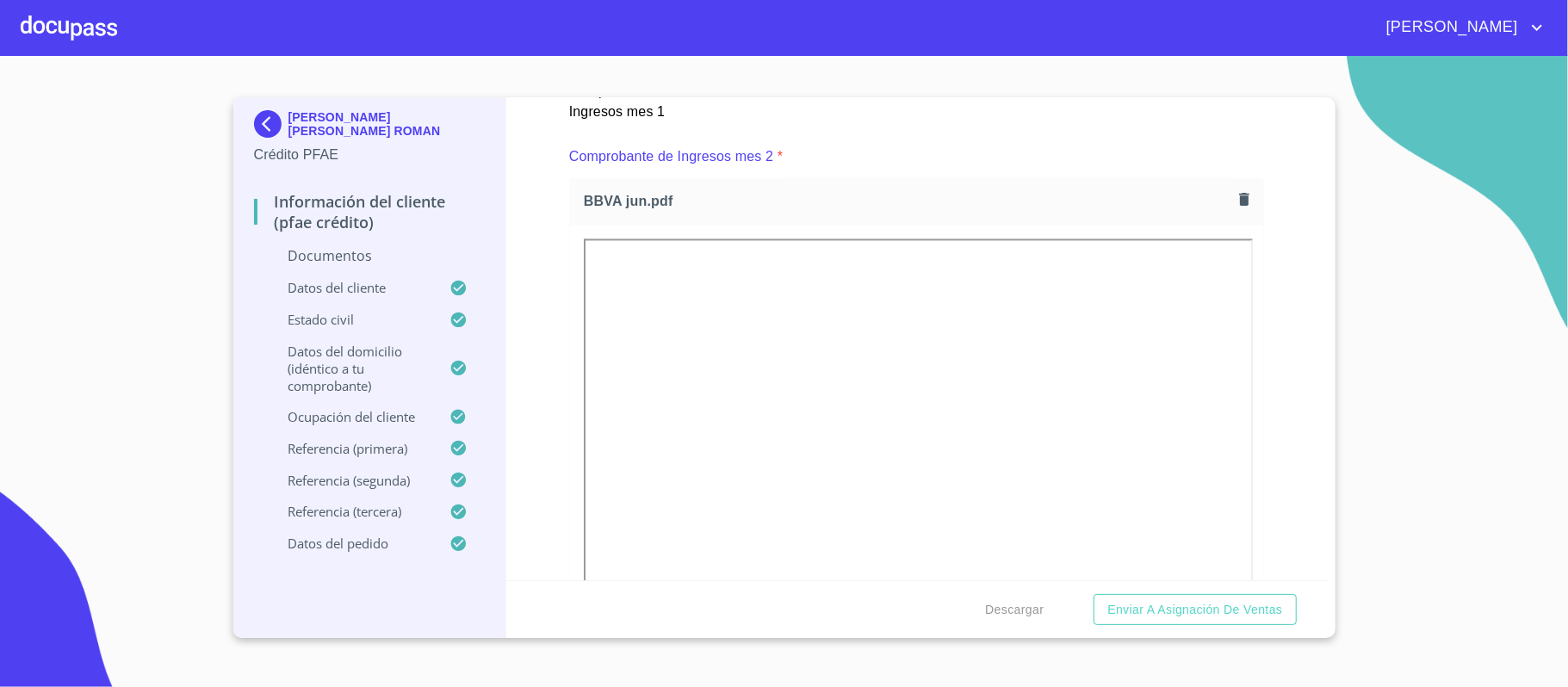
click at [1265, 331] on div "Información del cliente (PFAE crédito) Documentos Documento de identificación. …" at bounding box center [917, 338] width 821 height 483
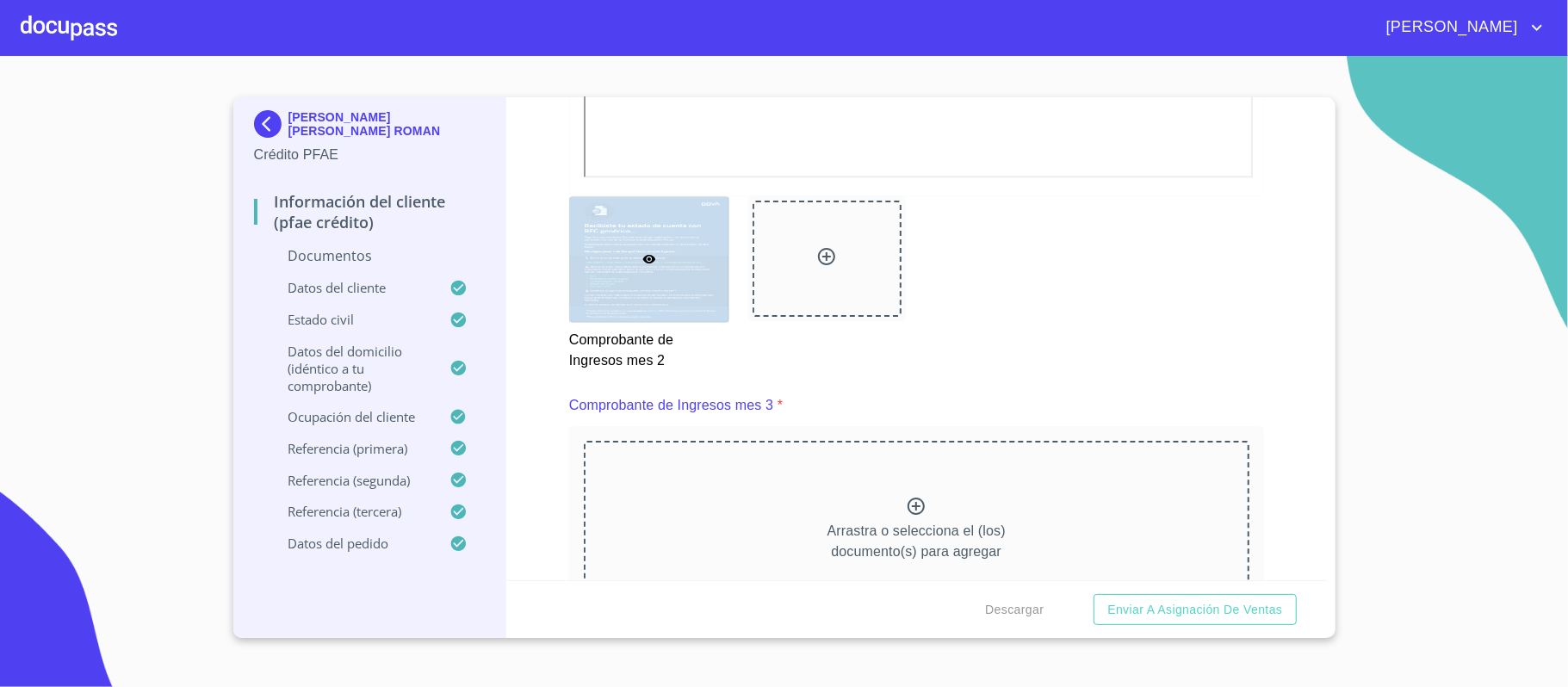
scroll to position [3215, 0]
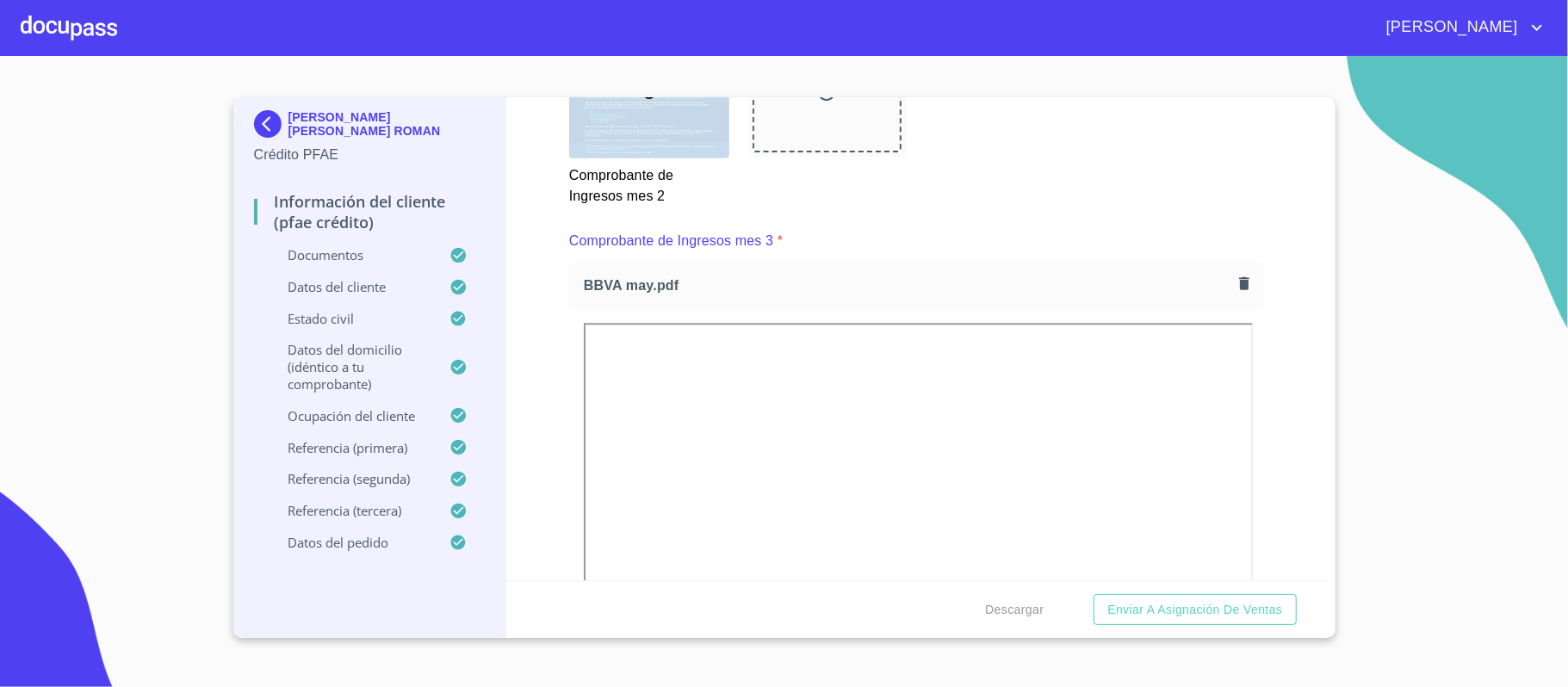
click at [1282, 357] on div "Información del cliente (PFAE crédito) Documentos Documento de identificación. …" at bounding box center [917, 338] width 821 height 483
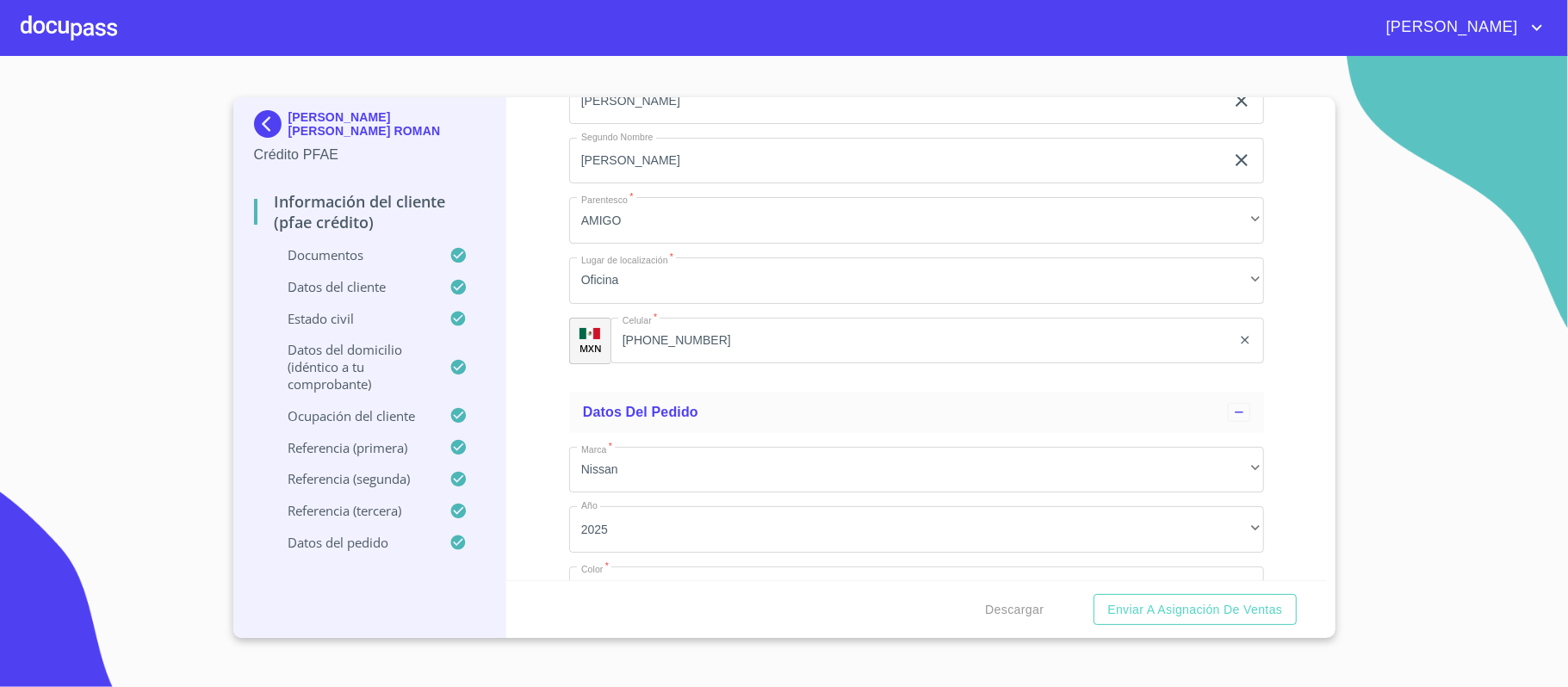
scroll to position [10518, 0]
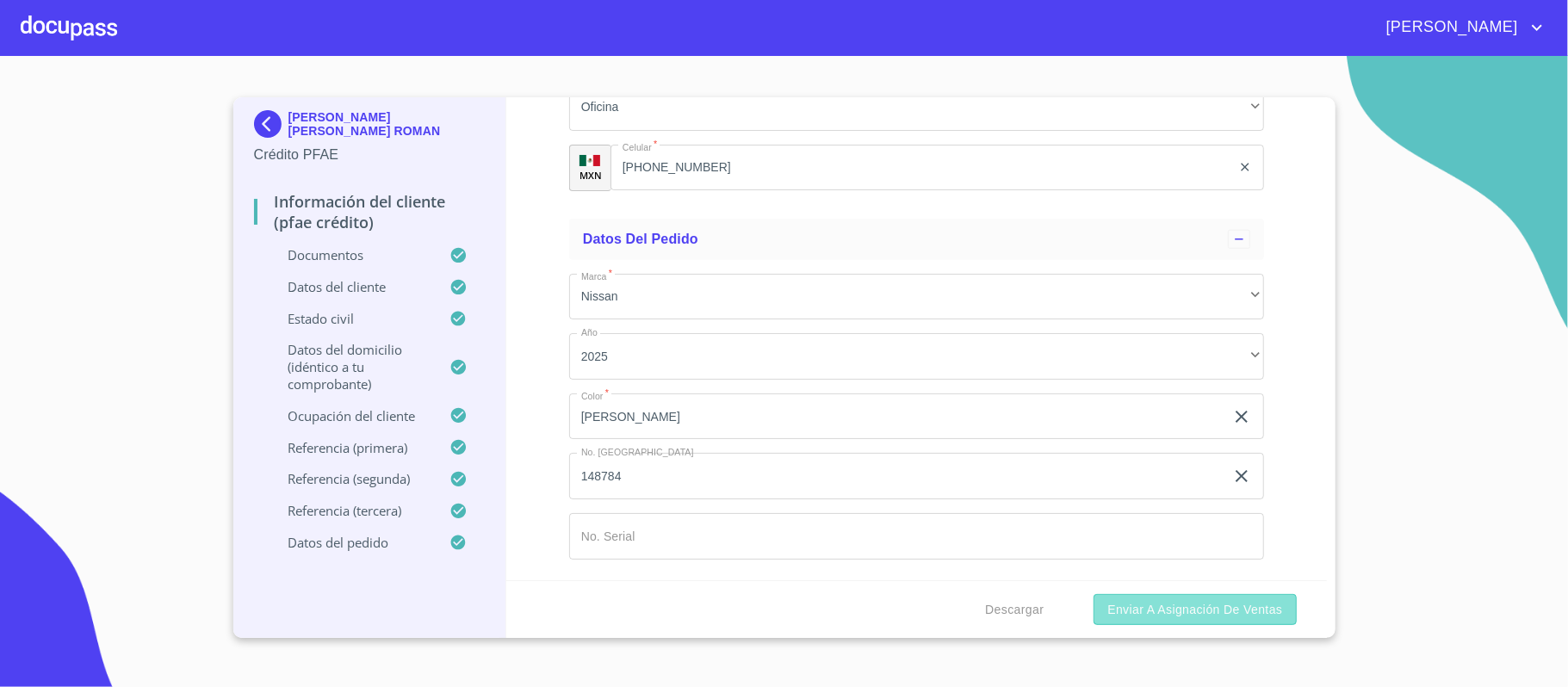
click at [1163, 609] on span "Enviar a Asignación de Ventas" at bounding box center [1194, 611] width 174 height 22
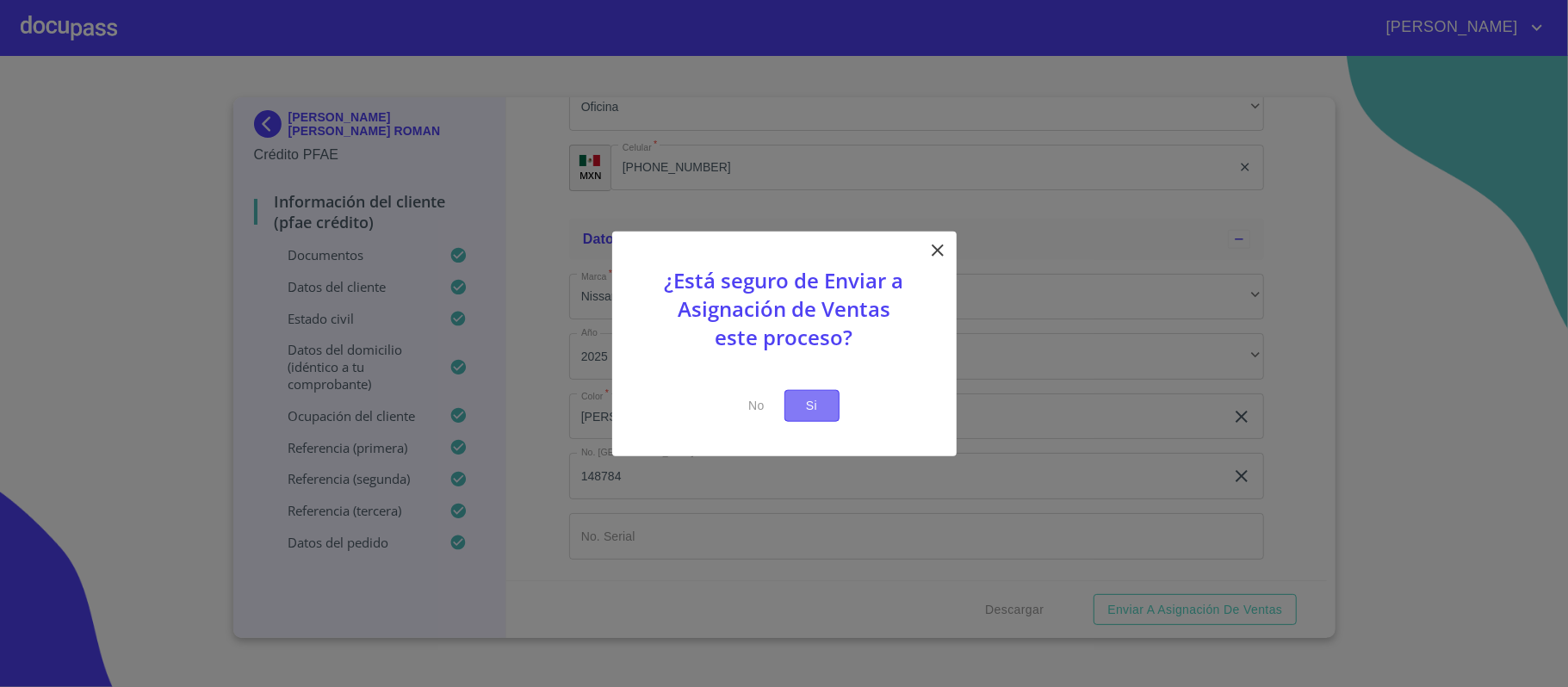
click at [804, 401] on span "Si" at bounding box center [812, 406] width 27 height 22
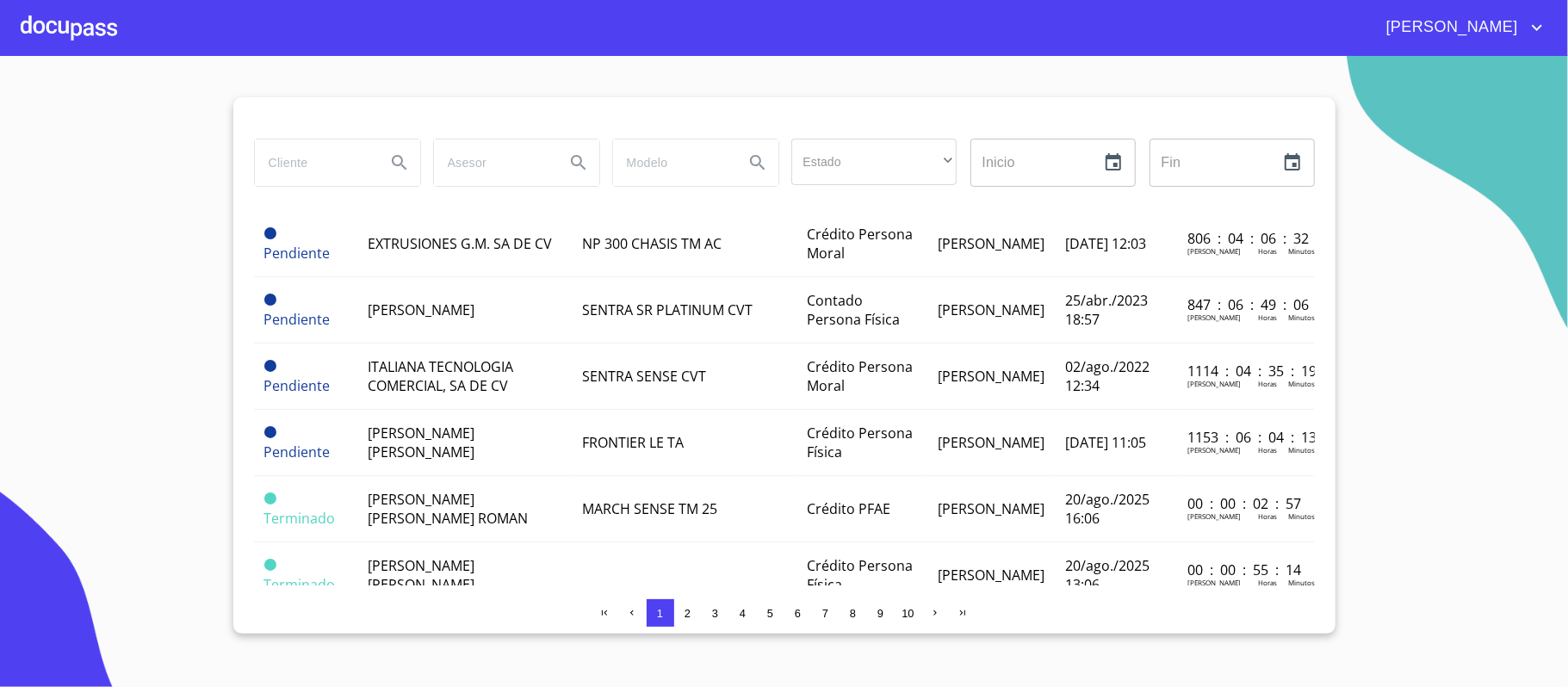
scroll to position [918, 0]
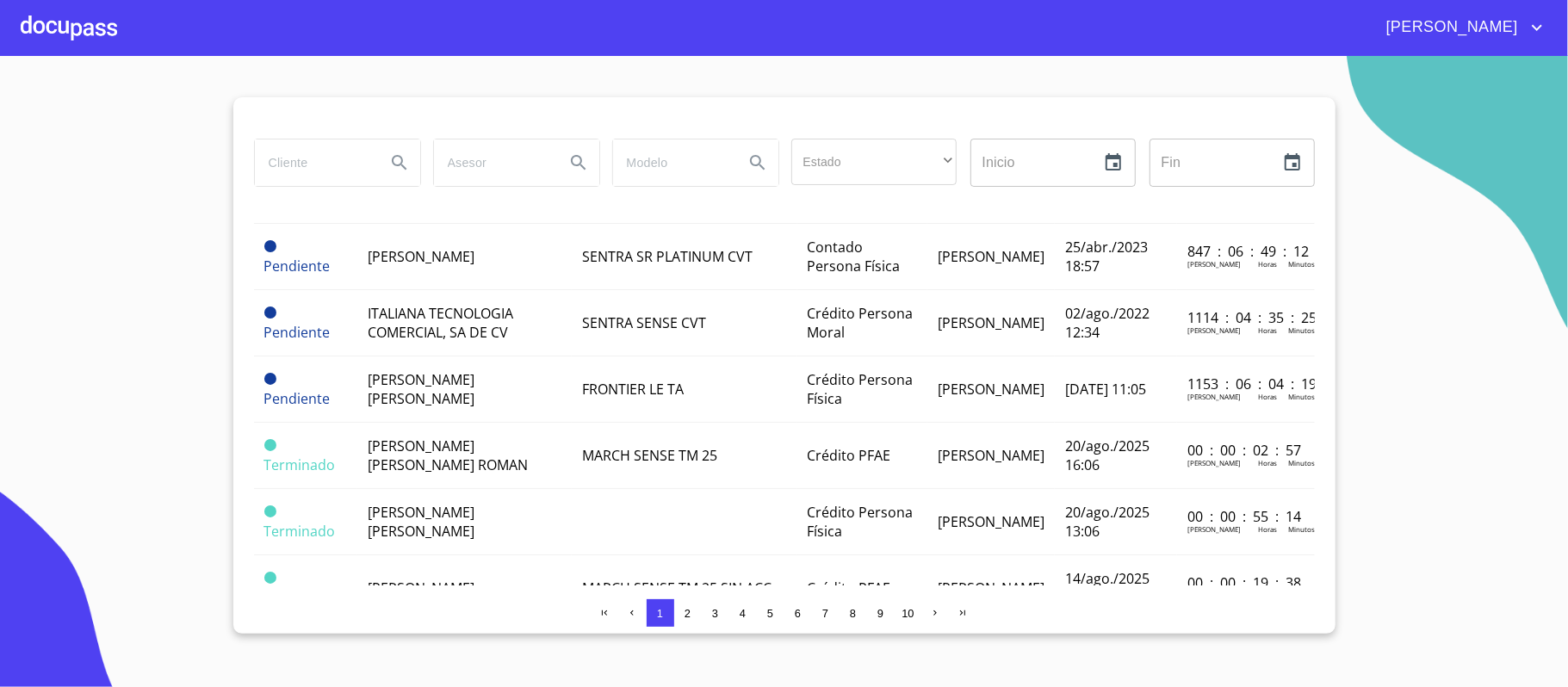
click at [32, 11] on div at bounding box center [69, 27] width 96 height 55
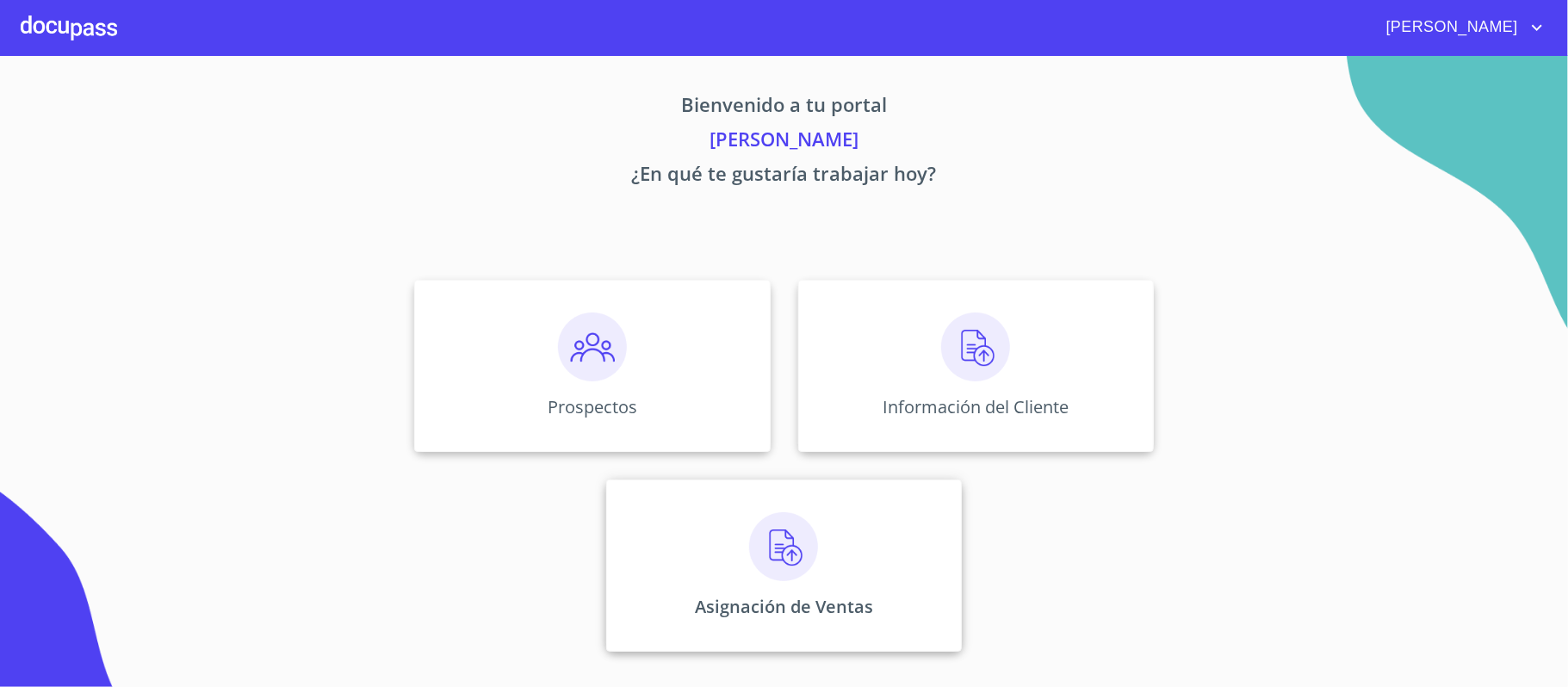
click at [788, 528] on img at bounding box center [784, 547] width 69 height 69
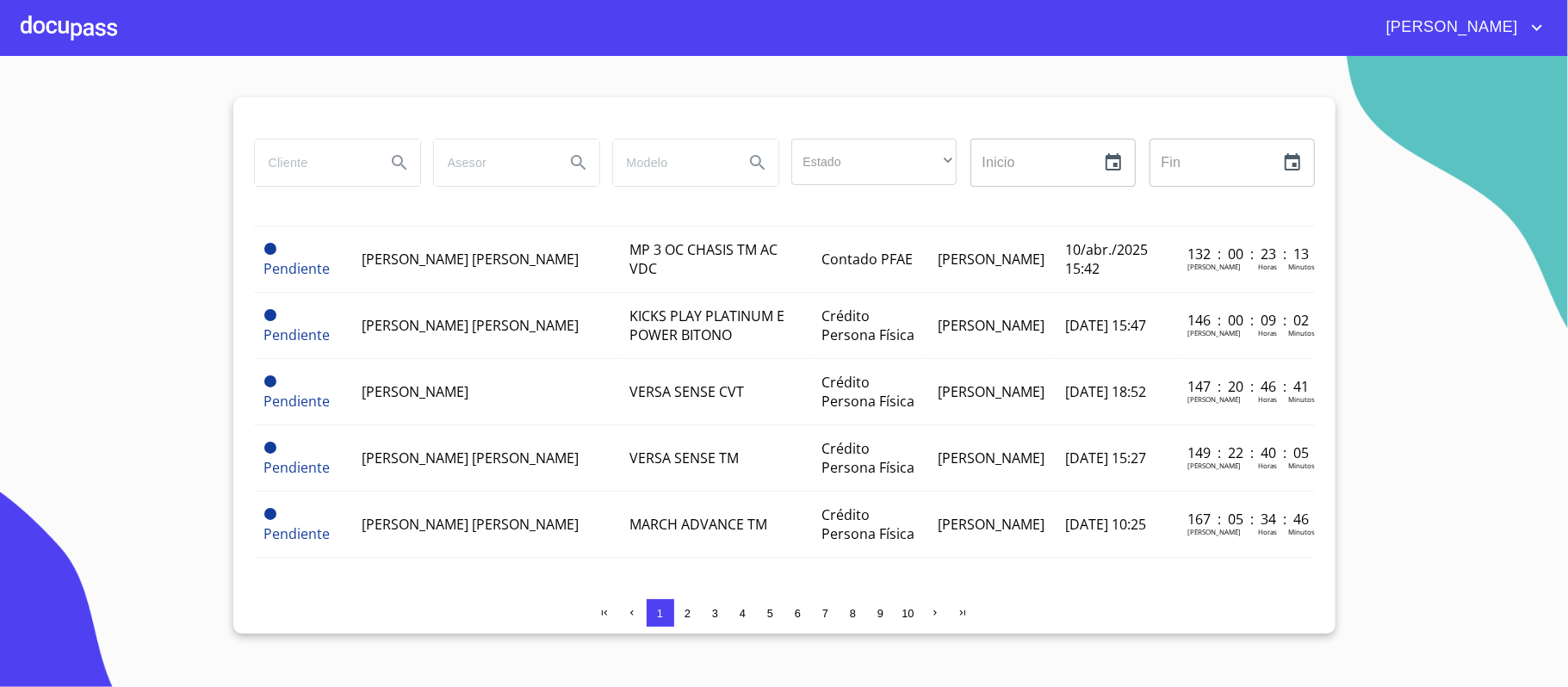
scroll to position [1413, 0]
click at [712, 614] on span "3" at bounding box center [715, 613] width 6 height 13
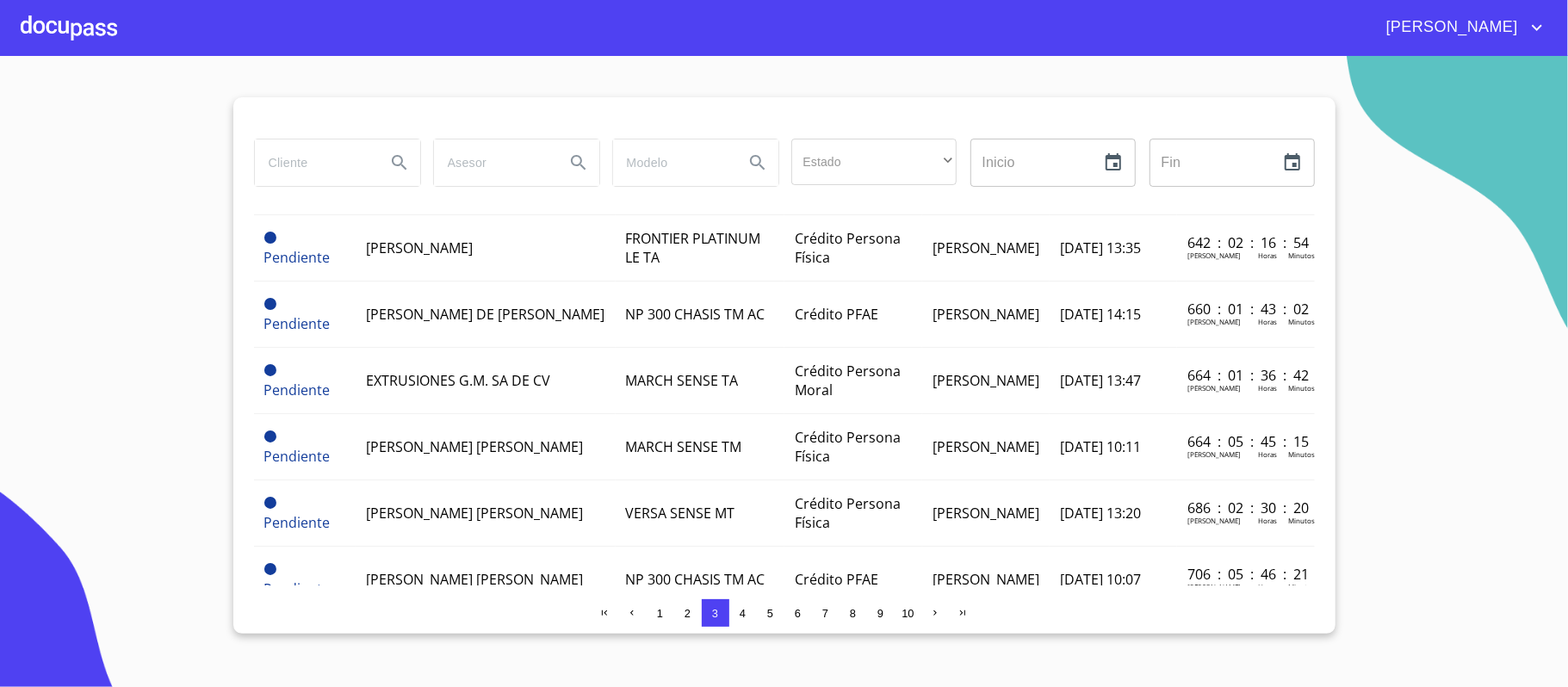
scroll to position [1300, 0]
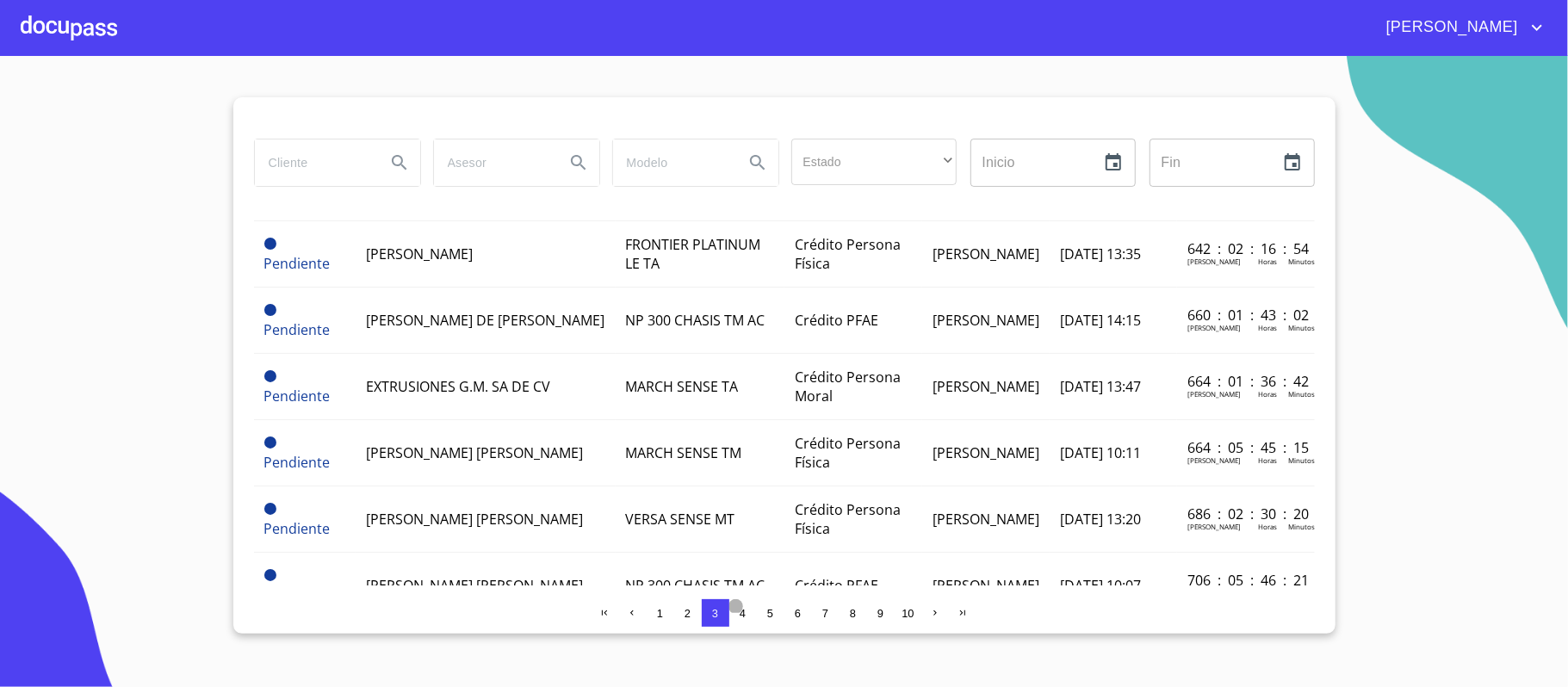
click at [739, 611] on span "4" at bounding box center [742, 613] width 6 height 13
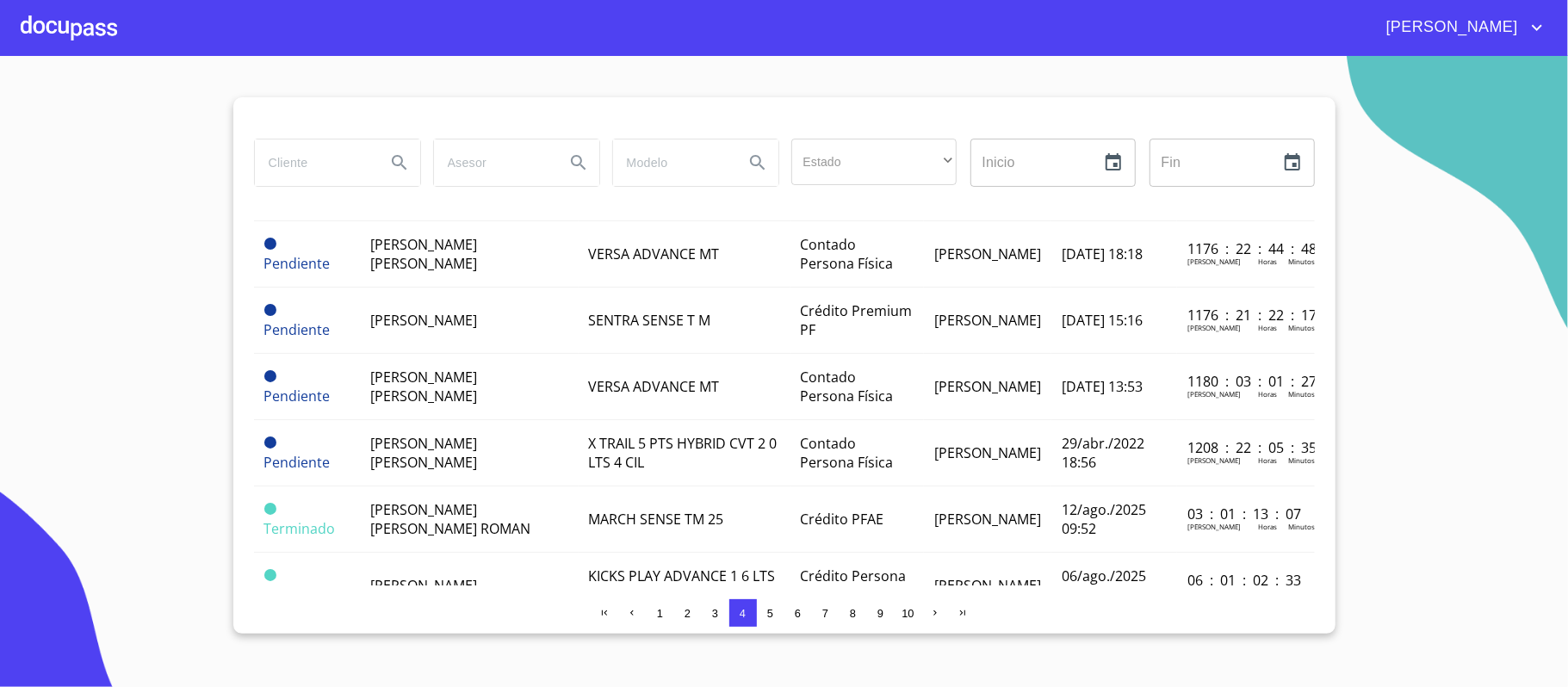
scroll to position [1413, 0]
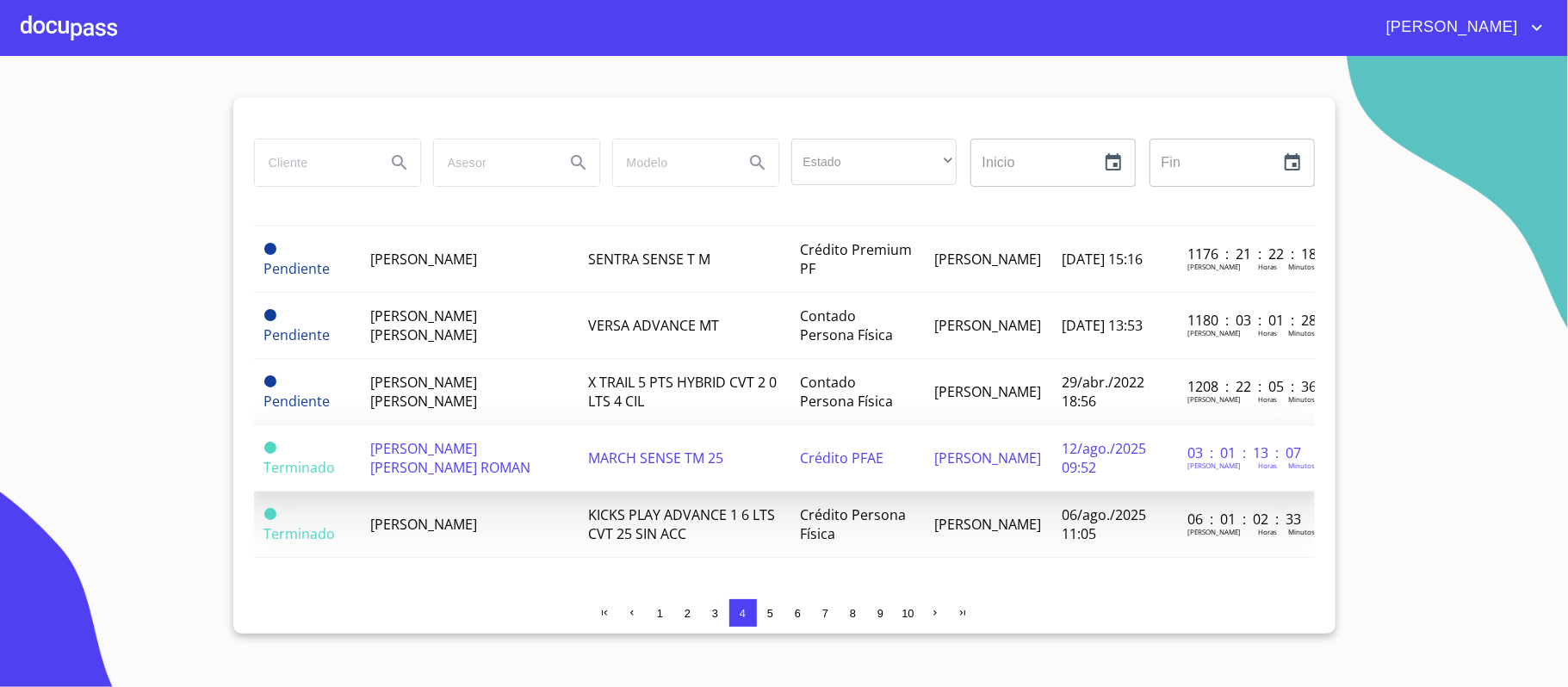
click at [472, 439] on span "[PERSON_NAME] [PERSON_NAME] ROMAN" at bounding box center [450, 458] width 160 height 38
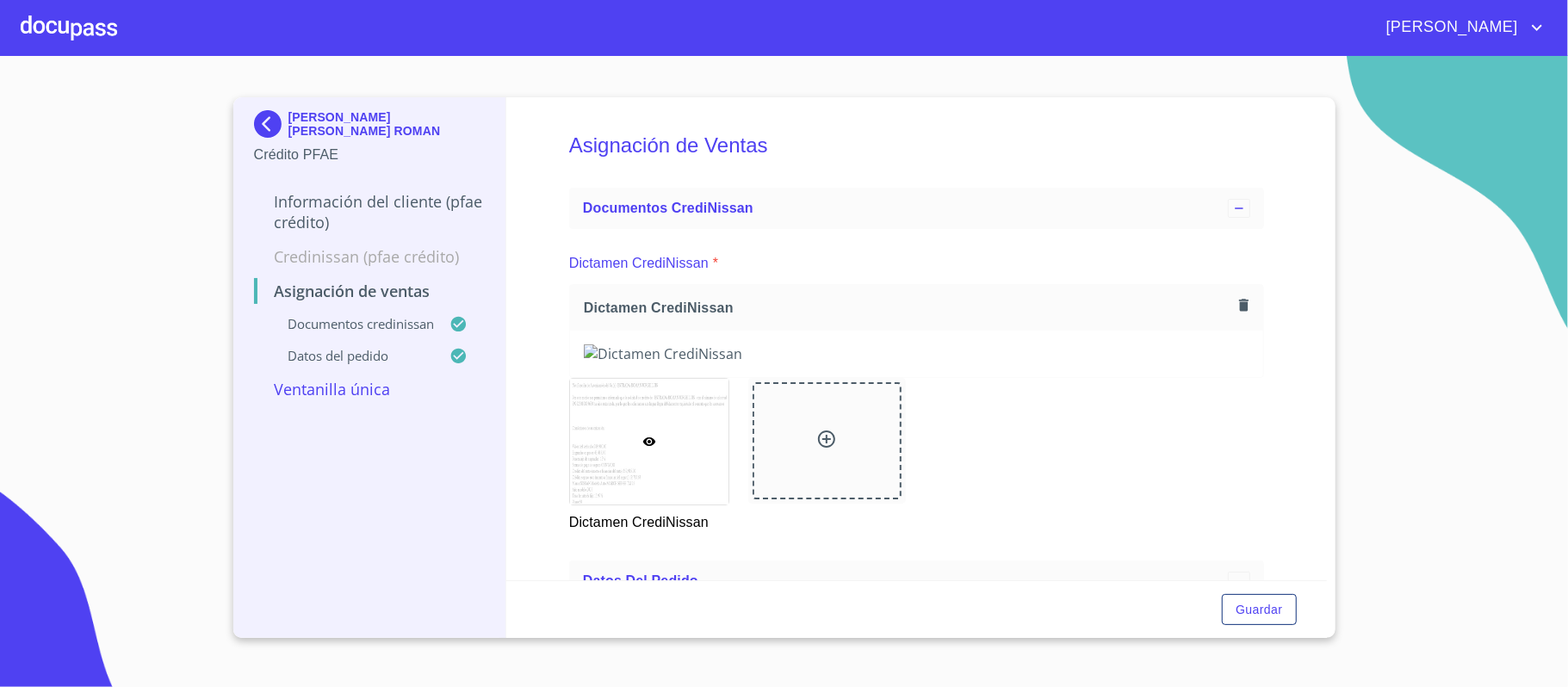
click at [262, 123] on img at bounding box center [270, 124] width 34 height 27
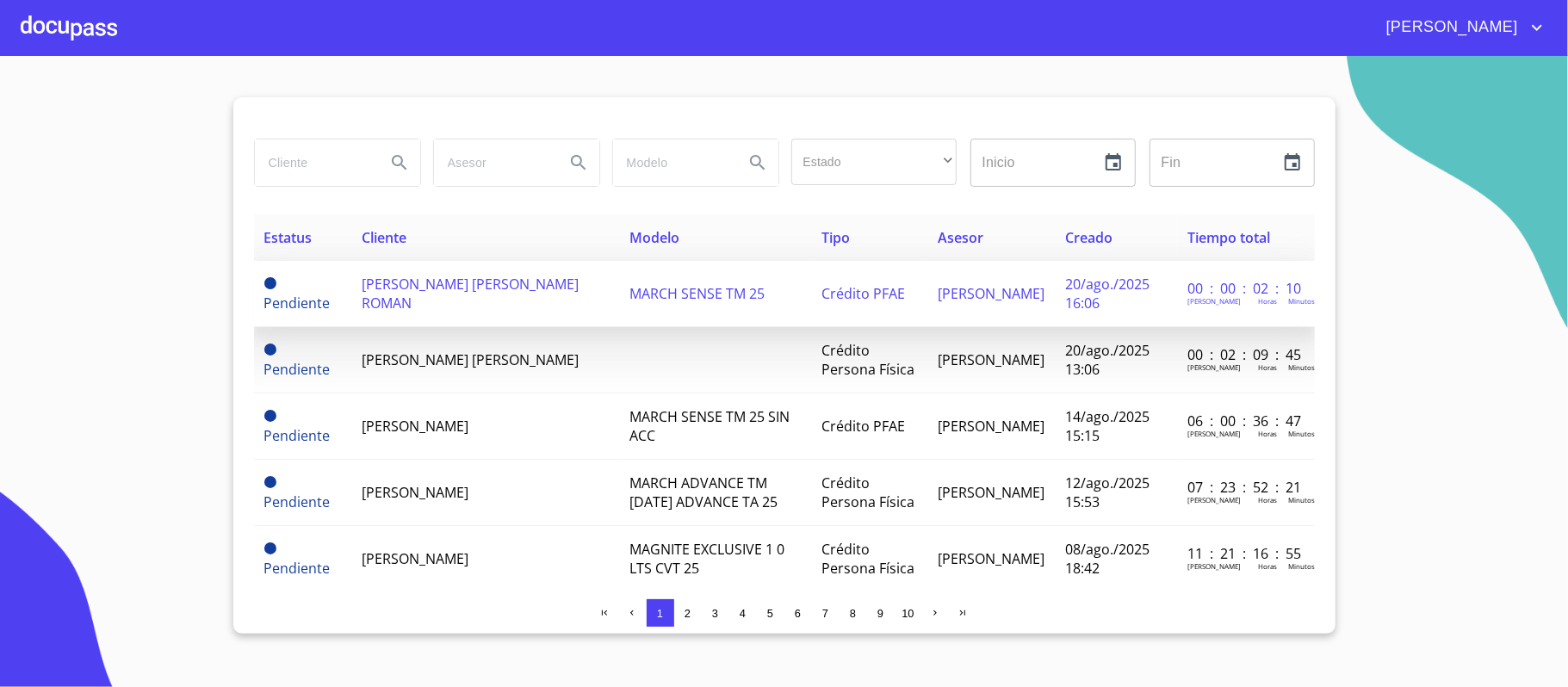
click at [434, 294] on span "[PERSON_NAME] [PERSON_NAME] ROMAN" at bounding box center [471, 293] width 217 height 38
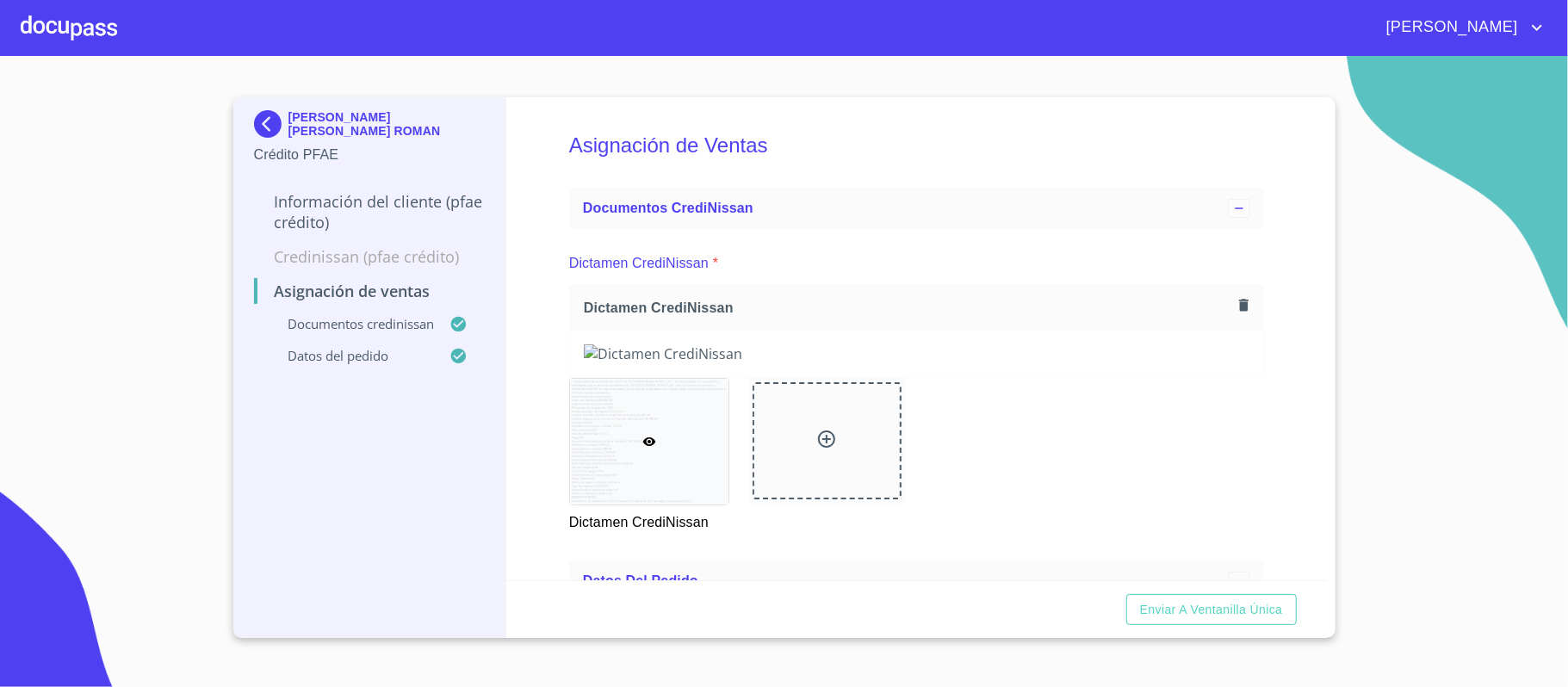
click at [1276, 322] on div "Asignación de Ventas Documentos CrediNissan Dictamen CrediNissan * Dictamen Cre…" at bounding box center [917, 338] width 821 height 483
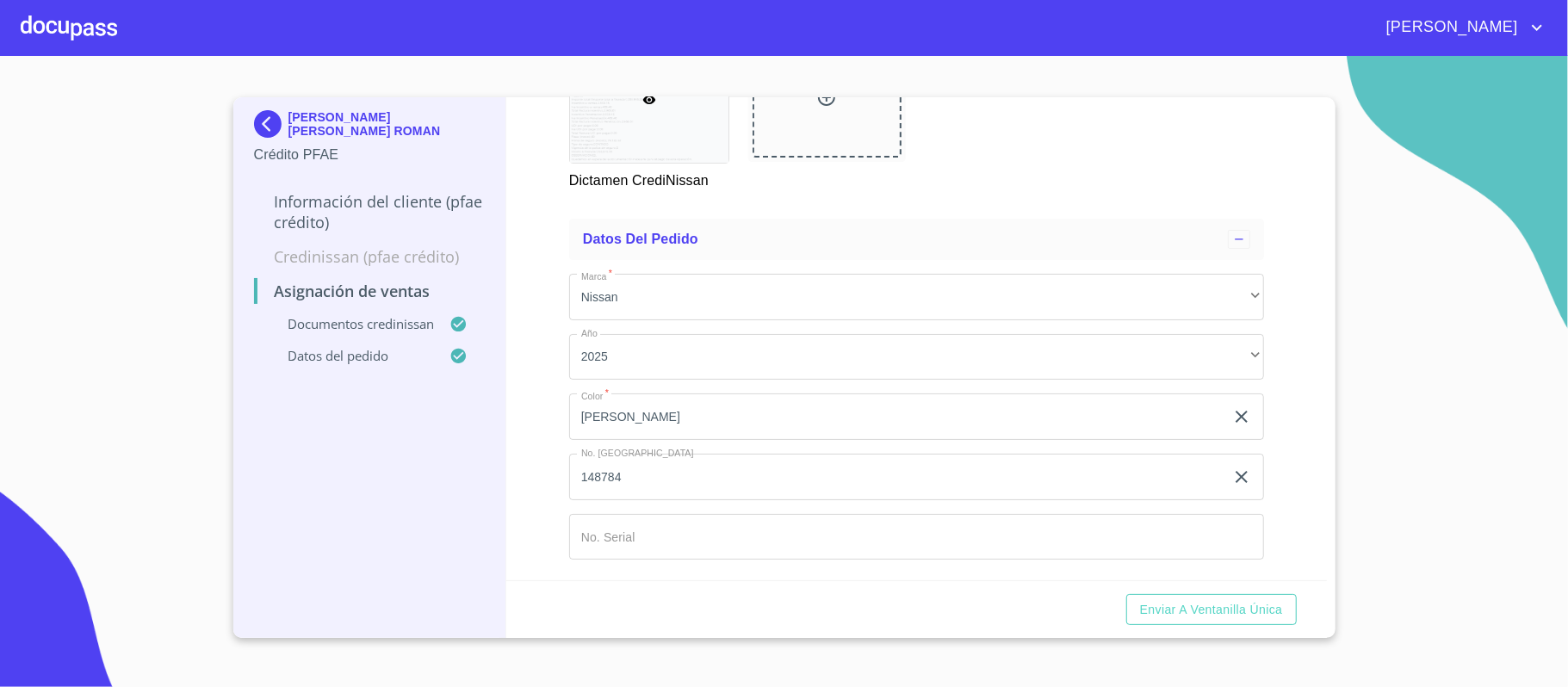
scroll to position [993, 0]
click at [1213, 607] on span "Enviar a Ventanilla única" at bounding box center [1212, 611] width 143 height 22
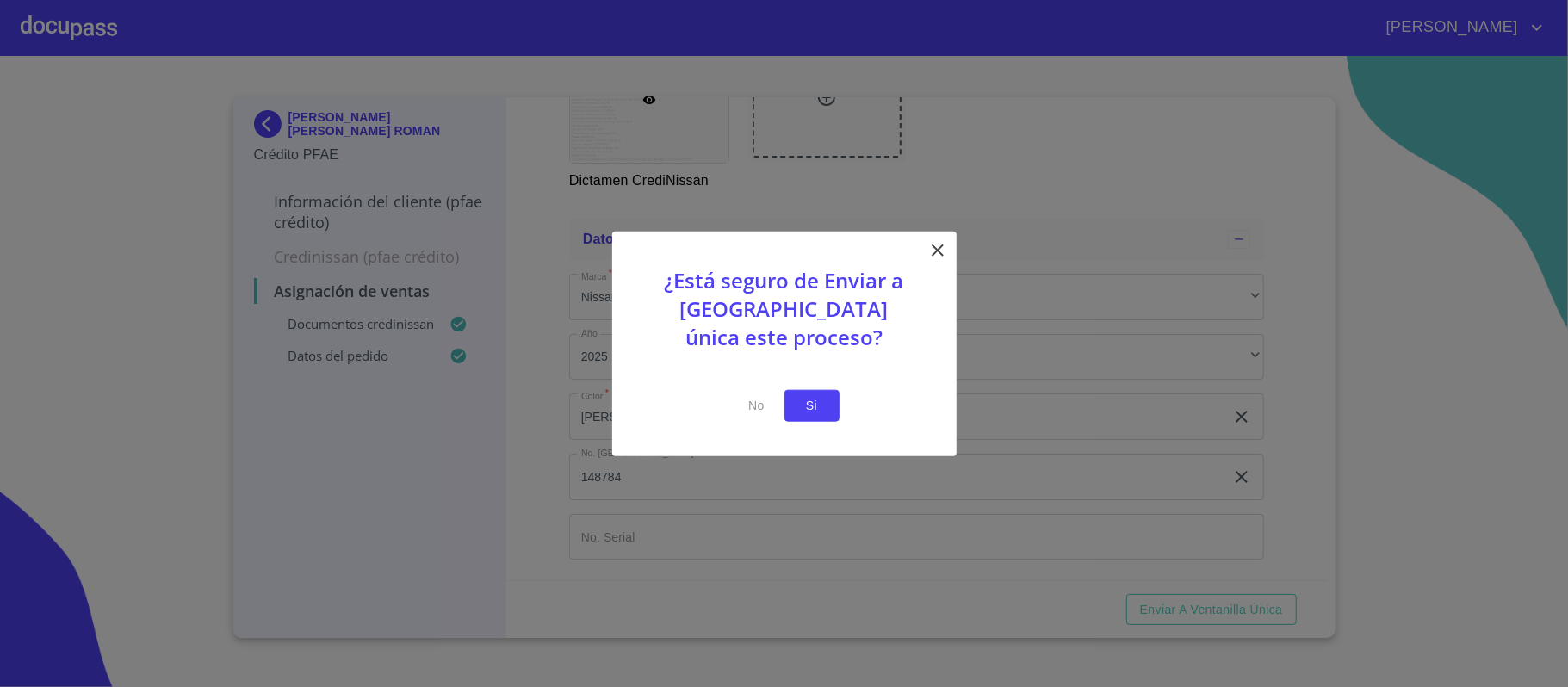
click at [811, 408] on span "Si" at bounding box center [812, 406] width 27 height 22
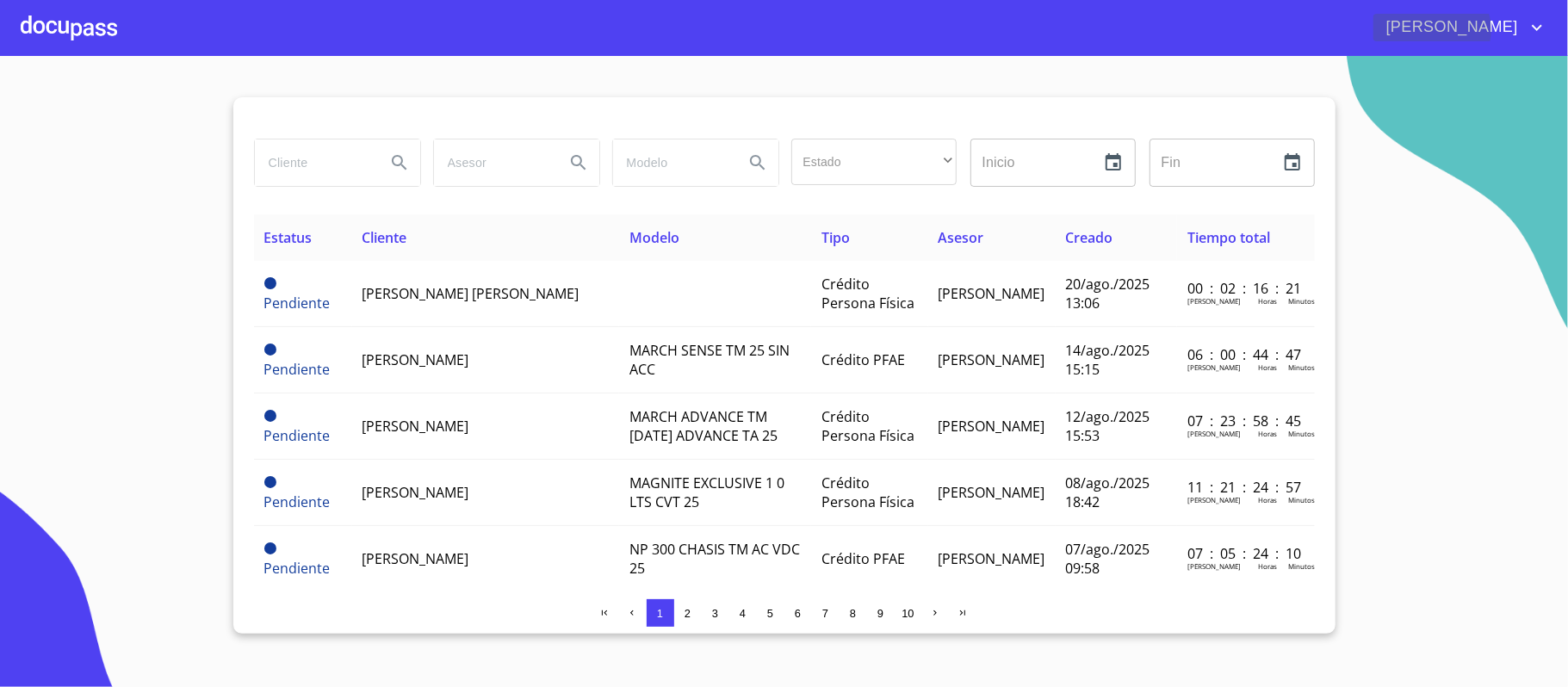
click at [1506, 29] on span "[PERSON_NAME]" at bounding box center [1449, 27] width 153 height 27
click at [1457, 94] on div at bounding box center [784, 343] width 1568 height 687
click at [1540, 25] on icon "account of current user" at bounding box center [1537, 27] width 11 height 6
click at [1438, 95] on div at bounding box center [784, 343] width 1568 height 687
